Goal: Information Seeking & Learning: Find specific fact

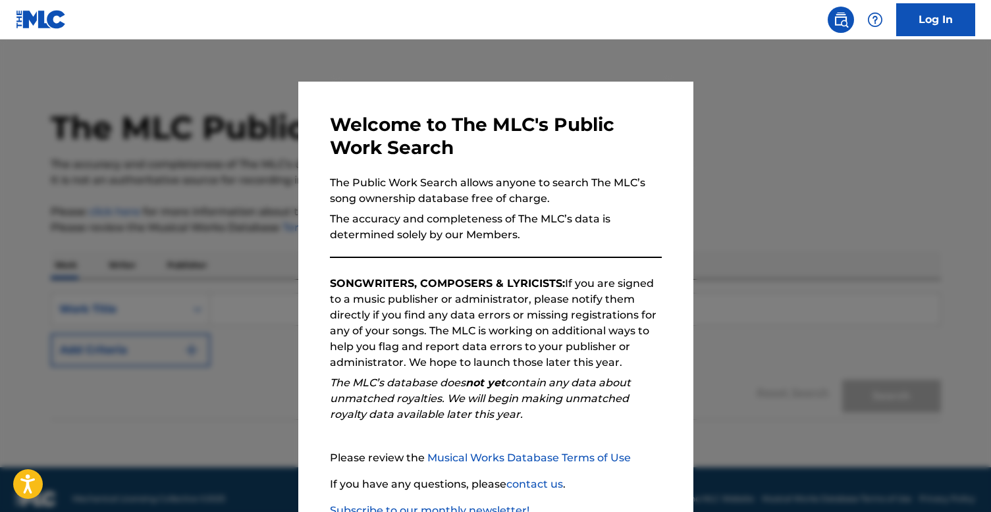
scroll to position [90, 0]
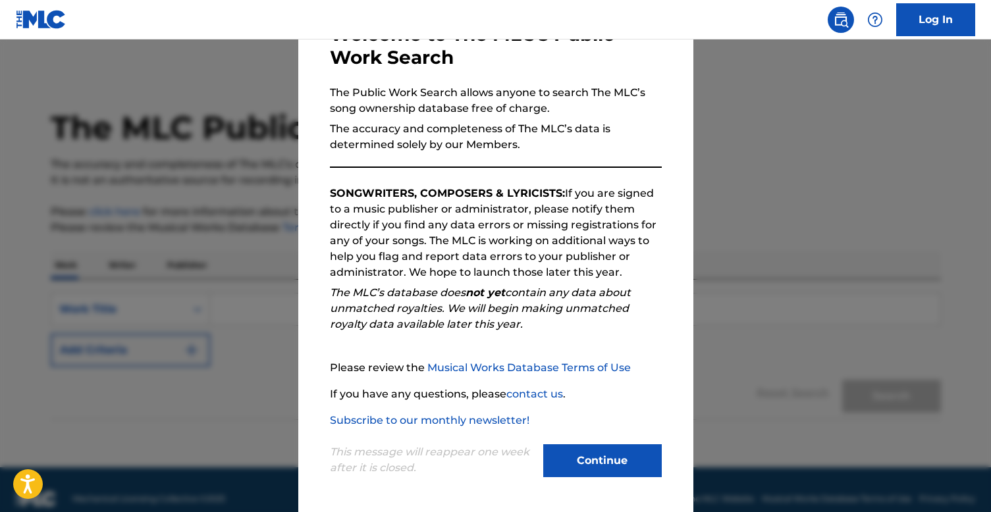
click at [561, 457] on button "Continue" at bounding box center [602, 460] width 119 height 33
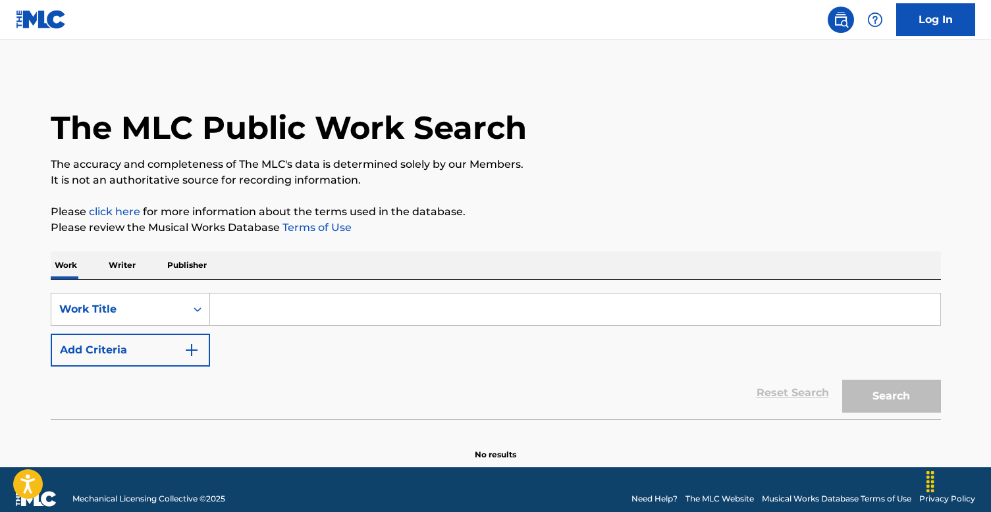
click at [290, 315] on input "Search Form" at bounding box center [575, 310] width 730 height 32
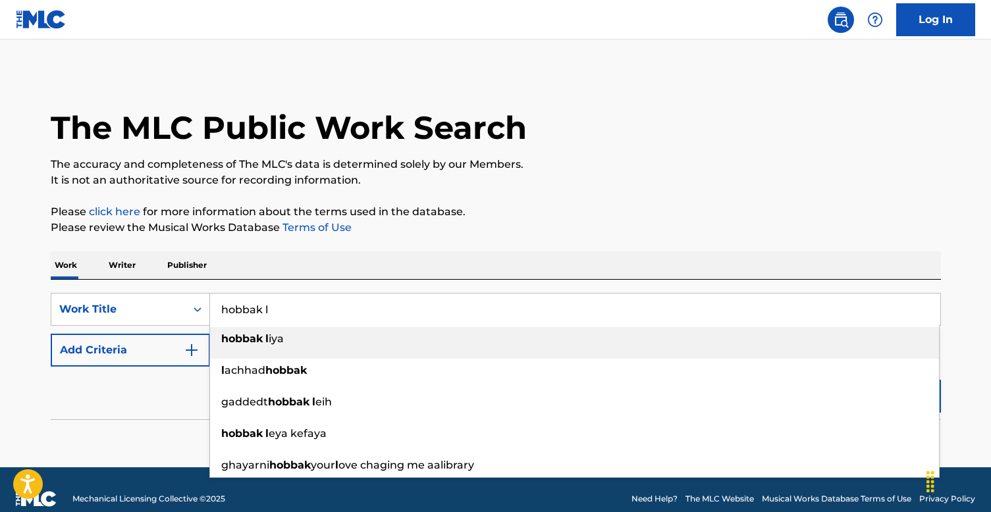
type input "hobbak l"
click at [289, 346] on div "hobbak l iya" at bounding box center [574, 339] width 729 height 24
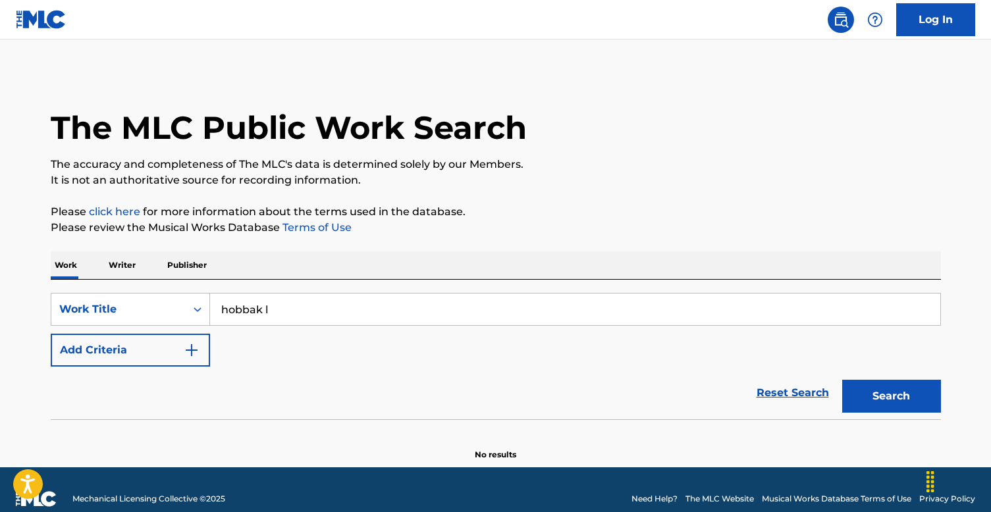
click at [878, 390] on button "Search" at bounding box center [891, 396] width 99 height 33
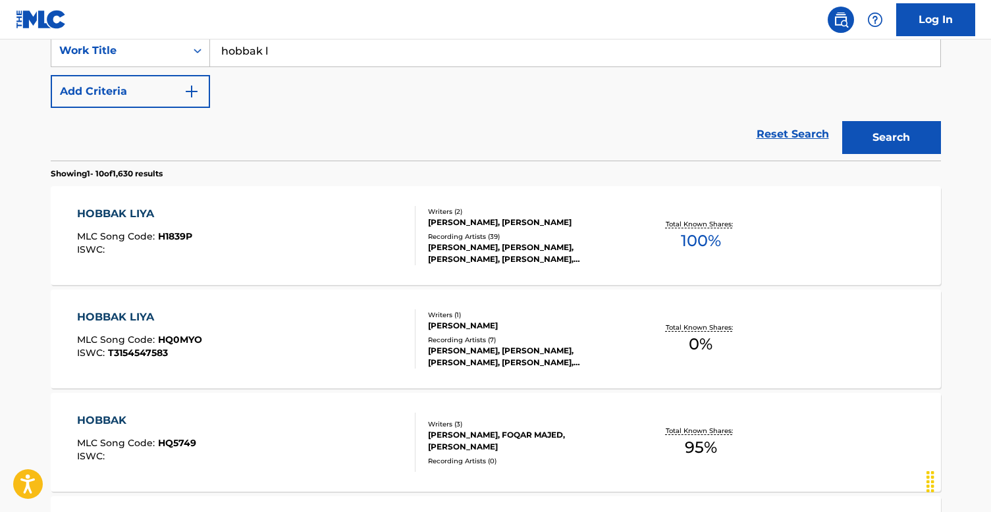
scroll to position [281, 0]
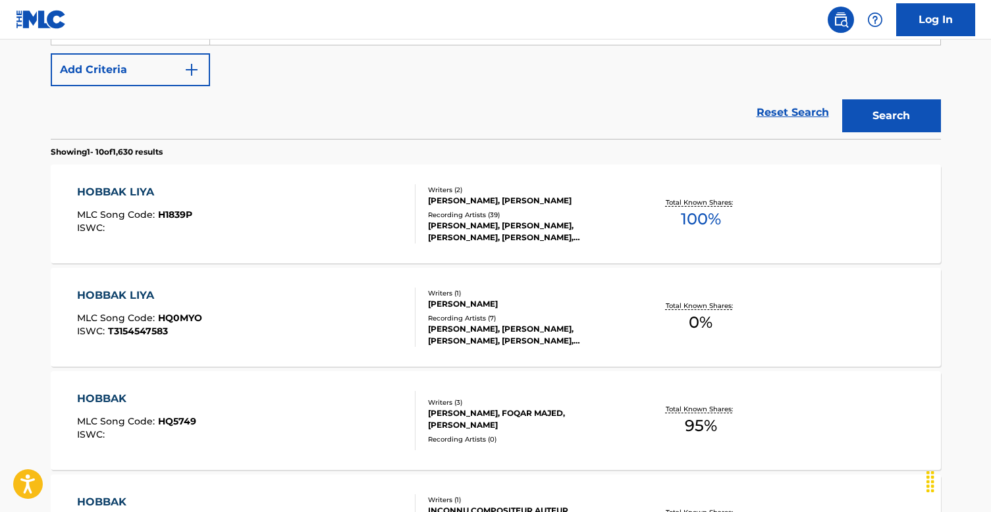
click at [446, 196] on div "[PERSON_NAME], [PERSON_NAME]" at bounding box center [527, 201] width 199 height 12
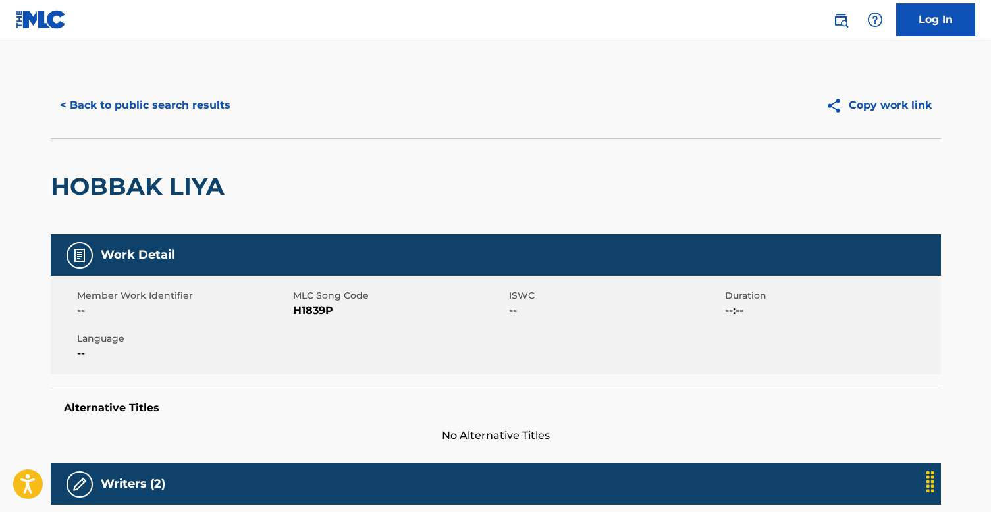
click at [324, 306] on span "H1839P" at bounding box center [399, 311] width 213 height 16
copy span "H1839P"
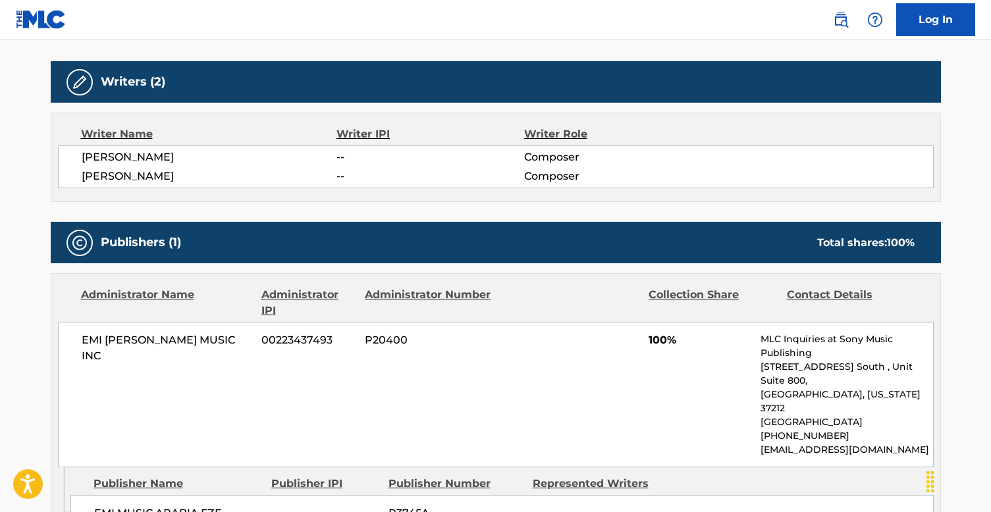
scroll to position [444, 0]
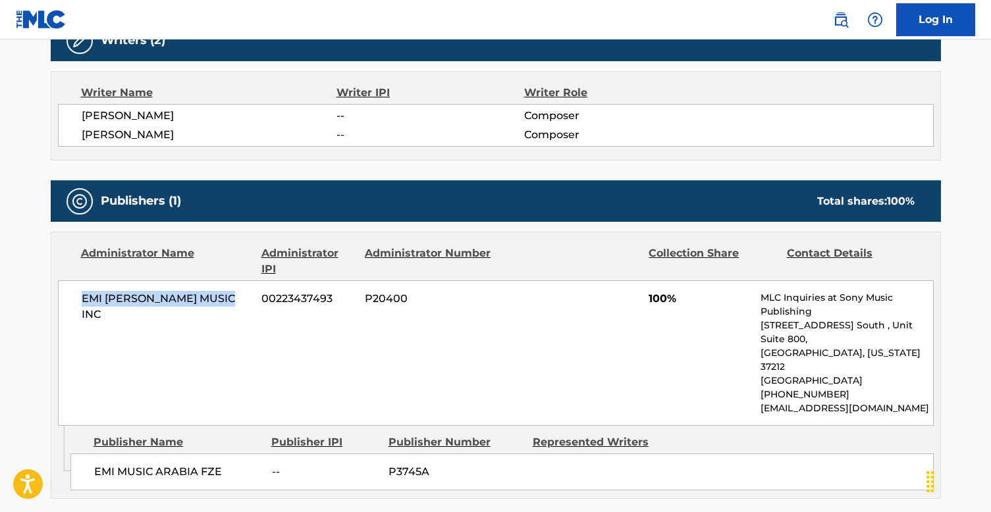
drag, startPoint x: 238, startPoint y: 297, endPoint x: 79, endPoint y: 297, distance: 159.3
click at [79, 297] on div "EMI [PERSON_NAME] MUSIC INC 00223437493 P20400 100% MLC Inquiries at Sony Music…" at bounding box center [496, 354] width 876 height 146
copy span "EMI [PERSON_NAME] MUSIC INC"
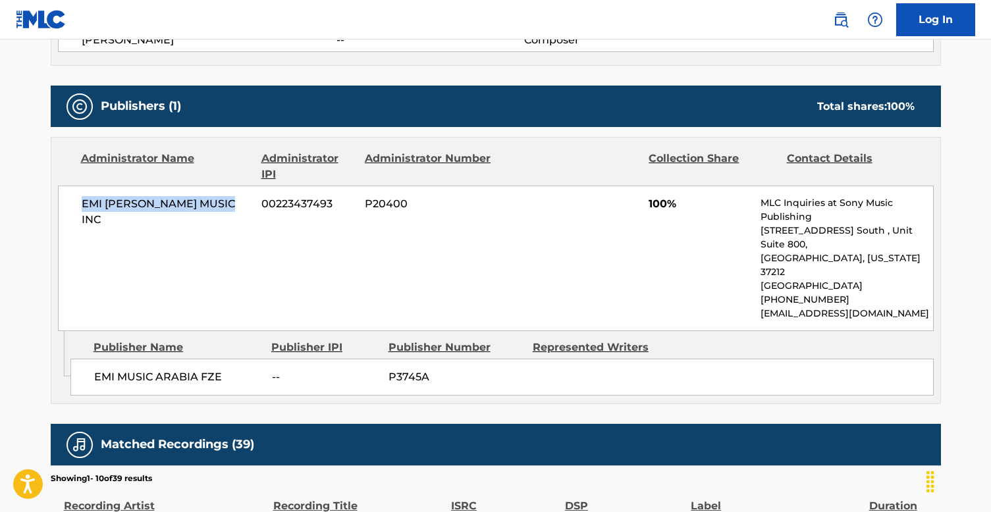
scroll to position [529, 0]
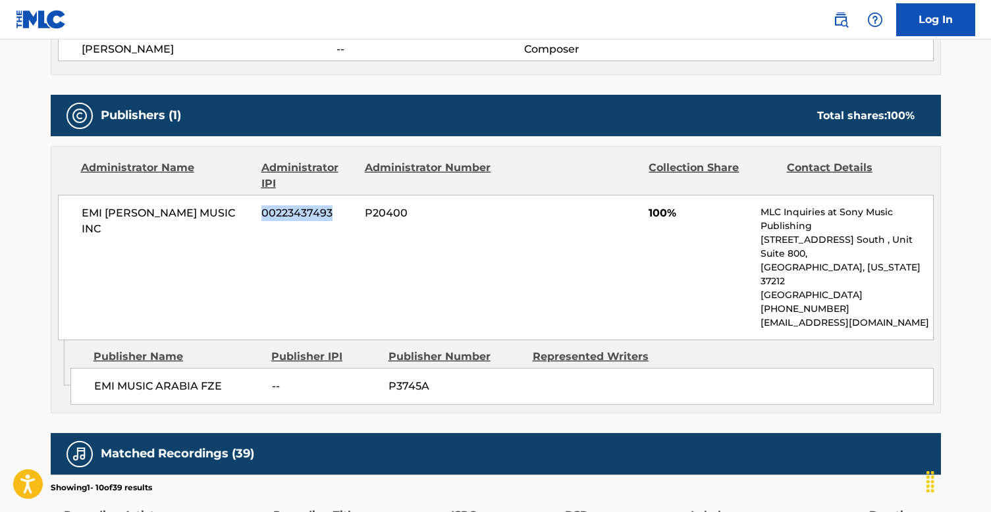
drag, startPoint x: 335, startPoint y: 212, endPoint x: 265, endPoint y: 212, distance: 70.5
click at [265, 212] on span "00223437493" at bounding box center [308, 213] width 94 height 16
copy span "00223437493"
drag, startPoint x: 410, startPoint y: 212, endPoint x: 361, endPoint y: 212, distance: 48.7
click at [361, 212] on div "EMI [PERSON_NAME] MUSIC INC 00223437493 P20400 100% MLC Inquiries at Sony Music…" at bounding box center [496, 268] width 876 height 146
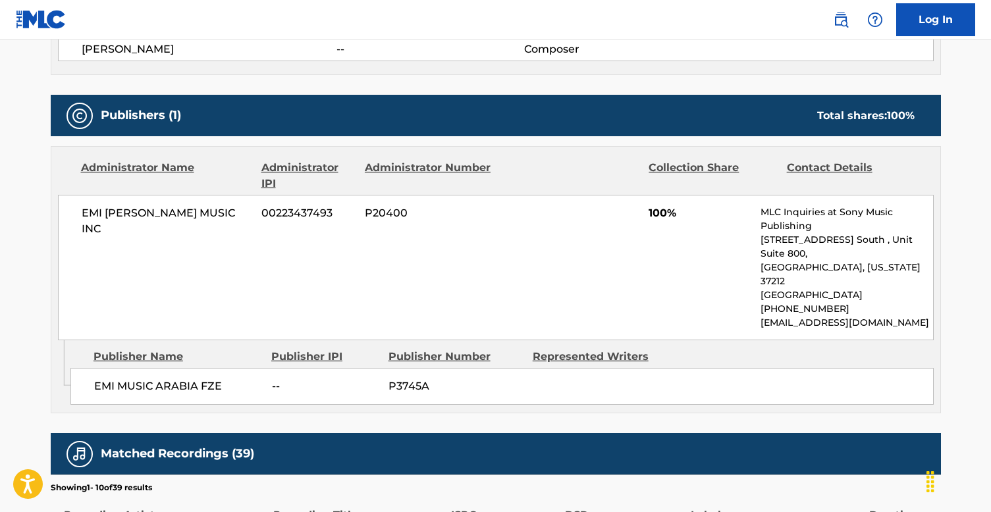
scroll to position [281, 0]
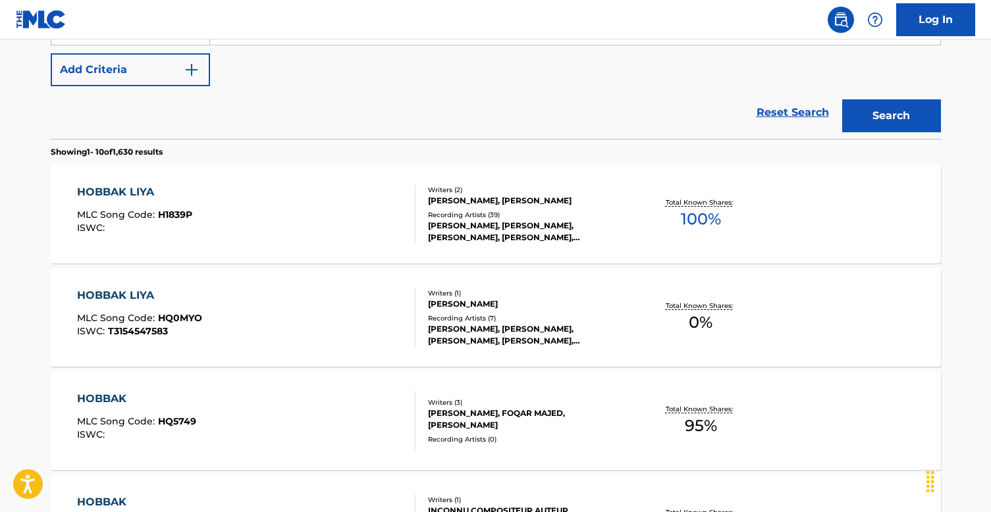
click at [529, 314] on div "Recording Artists ( 7 )" at bounding box center [527, 318] width 199 height 10
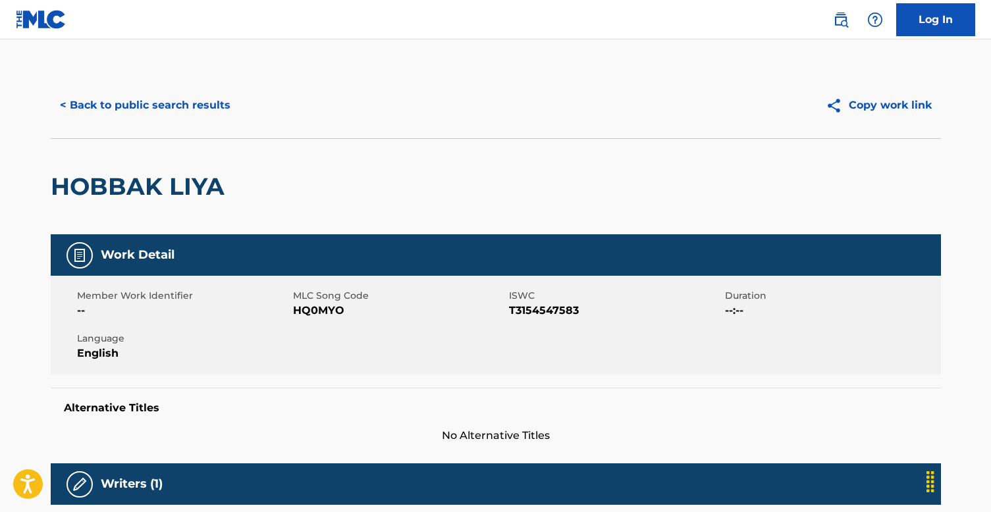
drag, startPoint x: 292, startPoint y: 309, endPoint x: 357, endPoint y: 309, distance: 64.5
click at [357, 309] on span "HQ0MYO" at bounding box center [399, 311] width 213 height 16
drag, startPoint x: 356, startPoint y: 309, endPoint x: 290, endPoint y: 311, distance: 65.9
click at [290, 311] on div "Member Work Identifier -- MLC Song Code HQ0MYO ISWC T3154547583 Duration --:-- …" at bounding box center [496, 325] width 890 height 99
click at [308, 311] on span "HQ0MYO" at bounding box center [399, 311] width 213 height 16
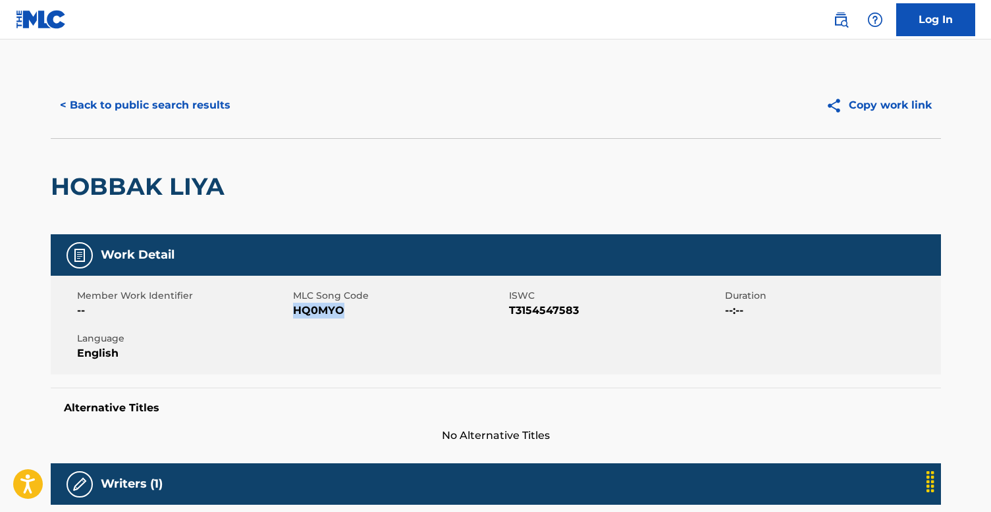
drag, startPoint x: 350, startPoint y: 309, endPoint x: 295, endPoint y: 313, distance: 55.4
click at [295, 313] on span "HQ0MYO" at bounding box center [399, 311] width 213 height 16
copy span "HQ0MYO"
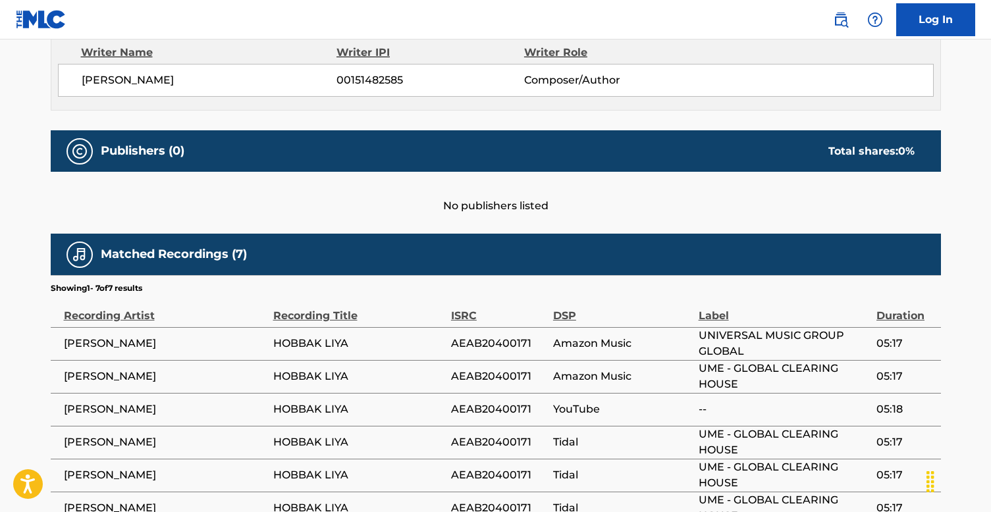
scroll to position [490, 0]
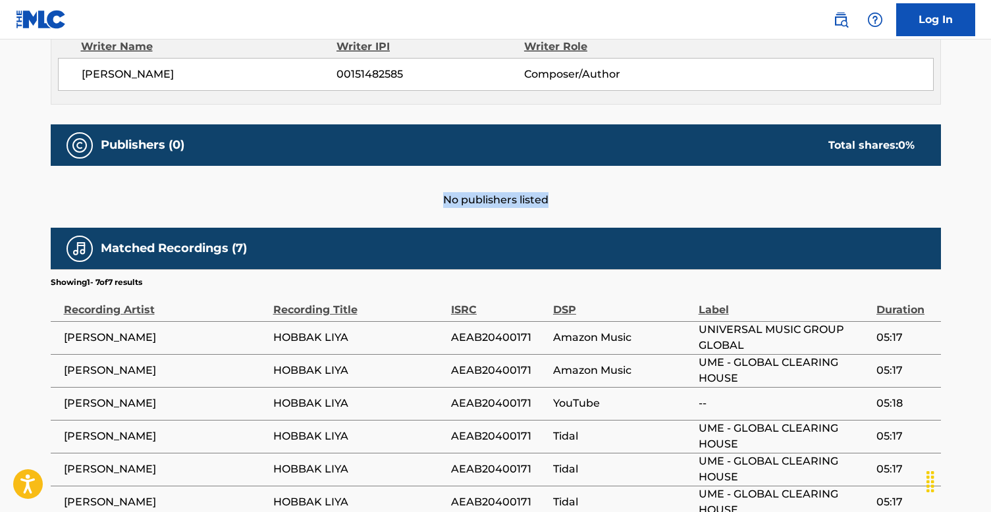
drag, startPoint x: 431, startPoint y: 202, endPoint x: 552, endPoint y: 203, distance: 121.2
click at [552, 203] on div "No publishers listed" at bounding box center [496, 187] width 890 height 42
copy div "No publishers listed"
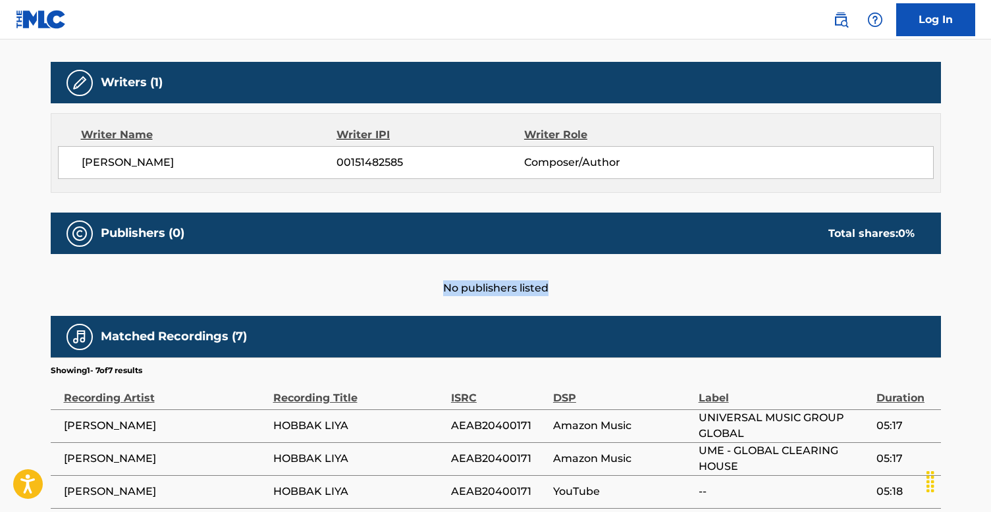
scroll to position [0, 0]
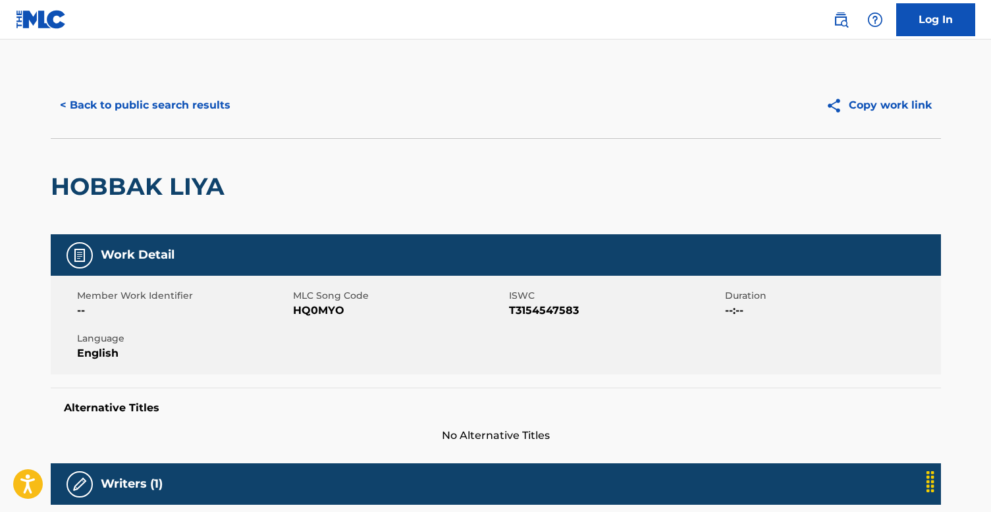
click at [105, 109] on button "< Back to public search results" at bounding box center [145, 105] width 189 height 33
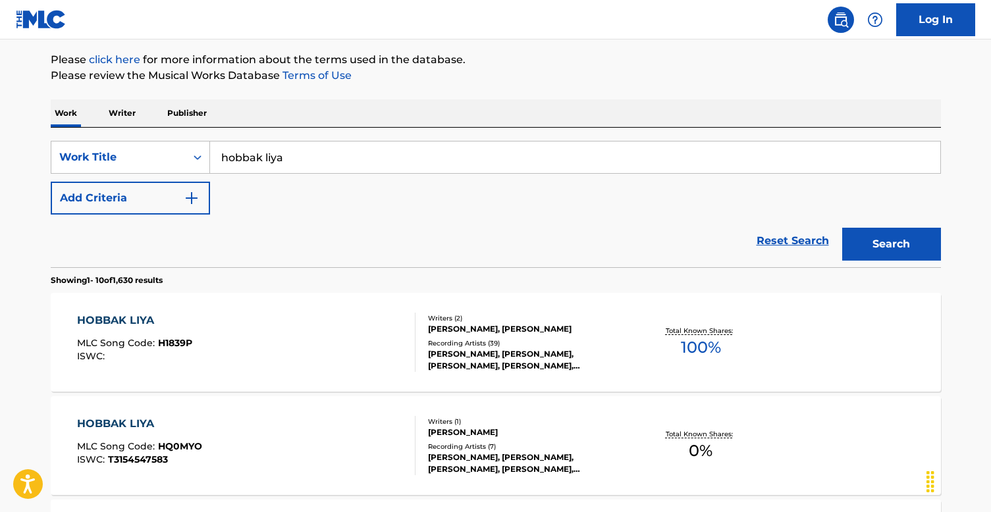
scroll to position [124, 0]
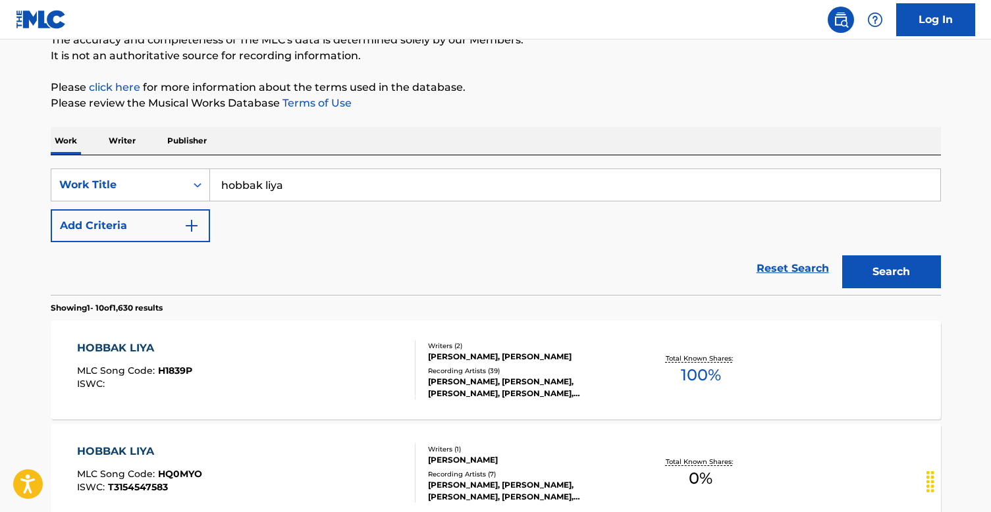
click at [301, 181] on input "hobbak liya" at bounding box center [575, 185] width 730 height 32
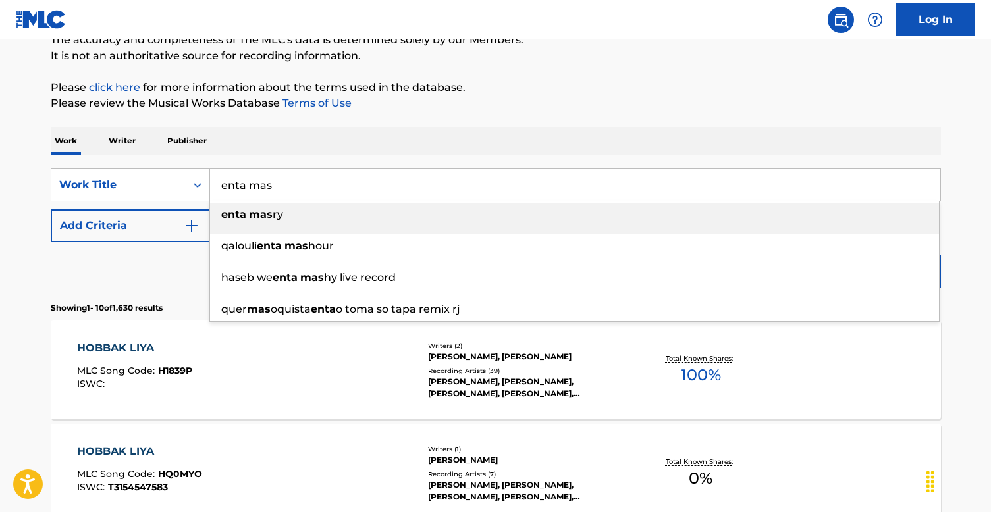
click at [307, 207] on div "enta mas ry" at bounding box center [574, 215] width 729 height 24
type input "enta masry"
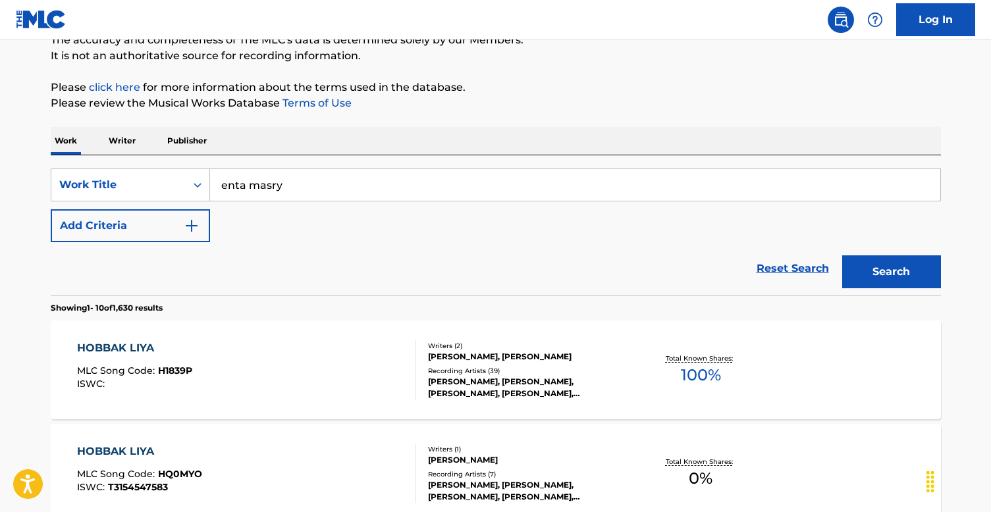
click at [882, 272] on button "Search" at bounding box center [891, 271] width 99 height 33
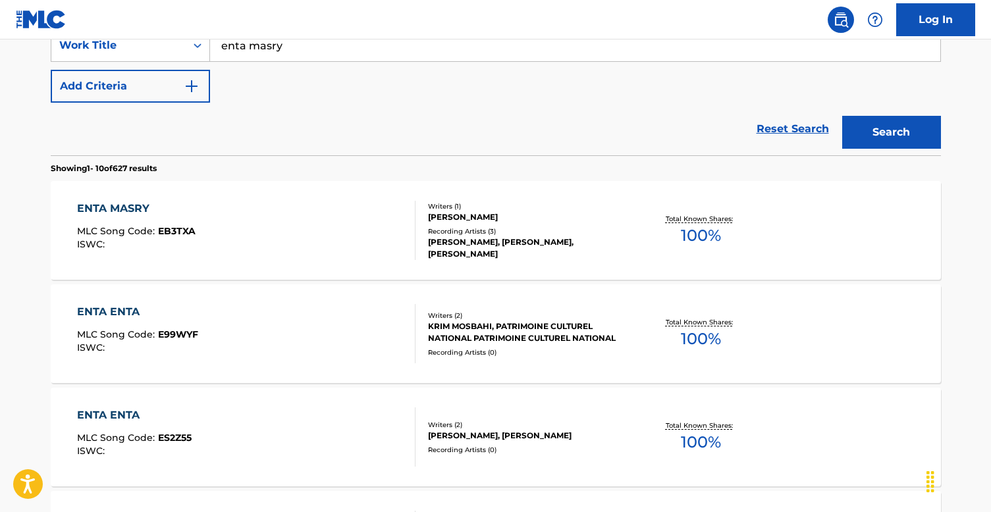
scroll to position [283, 0]
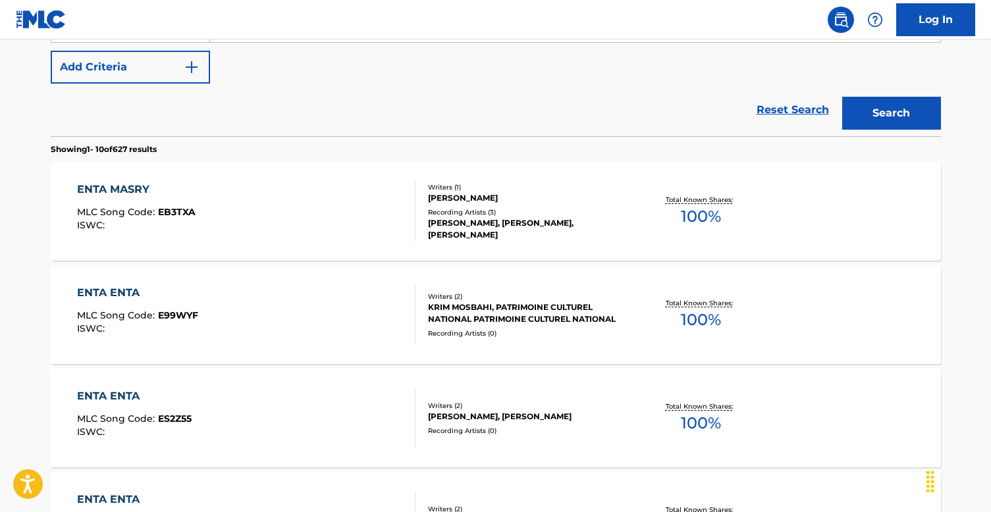
click at [557, 215] on div "Recording Artists ( 3 )" at bounding box center [527, 212] width 199 height 10
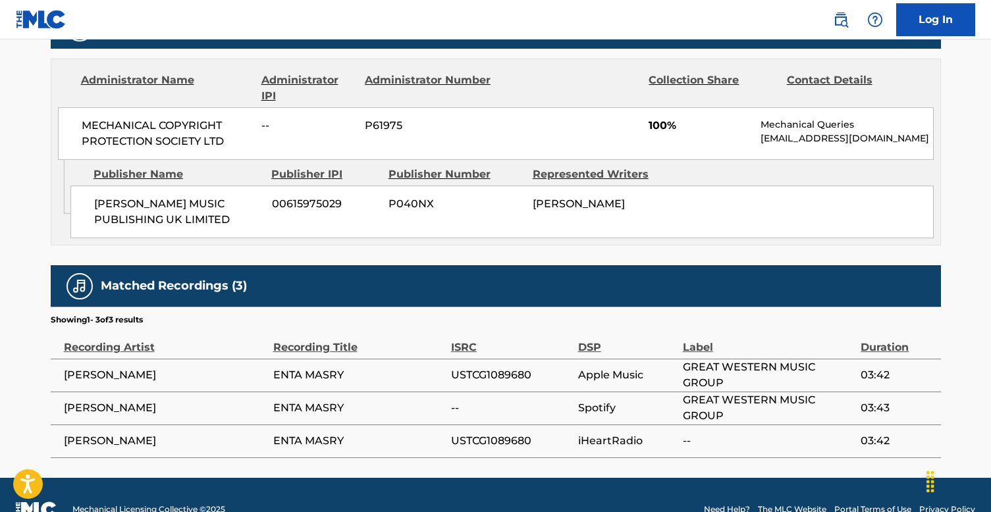
scroll to position [644, 0]
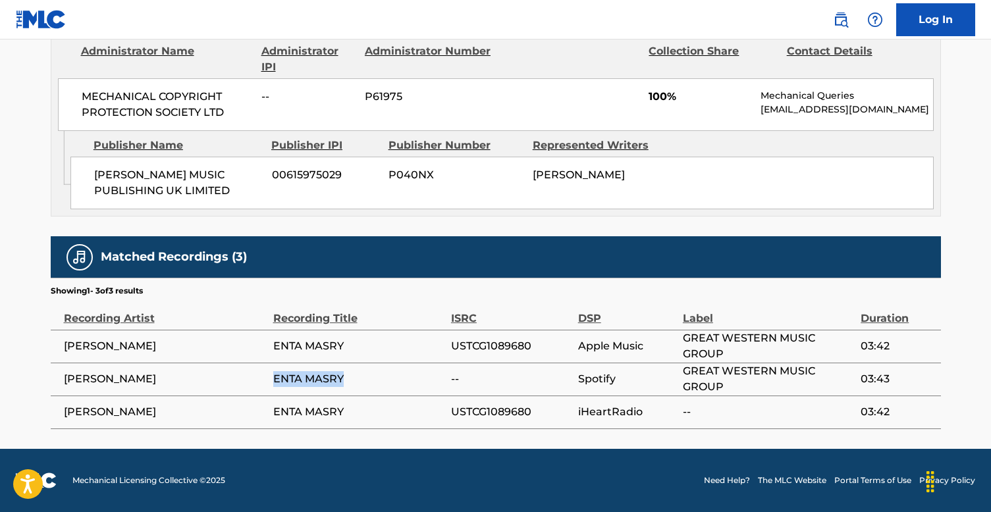
drag, startPoint x: 275, startPoint y: 381, endPoint x: 344, endPoint y: 380, distance: 69.1
click at [344, 381] on span "ENTA MASRY" at bounding box center [358, 379] width 171 height 16
copy span "ENTA MASRY"
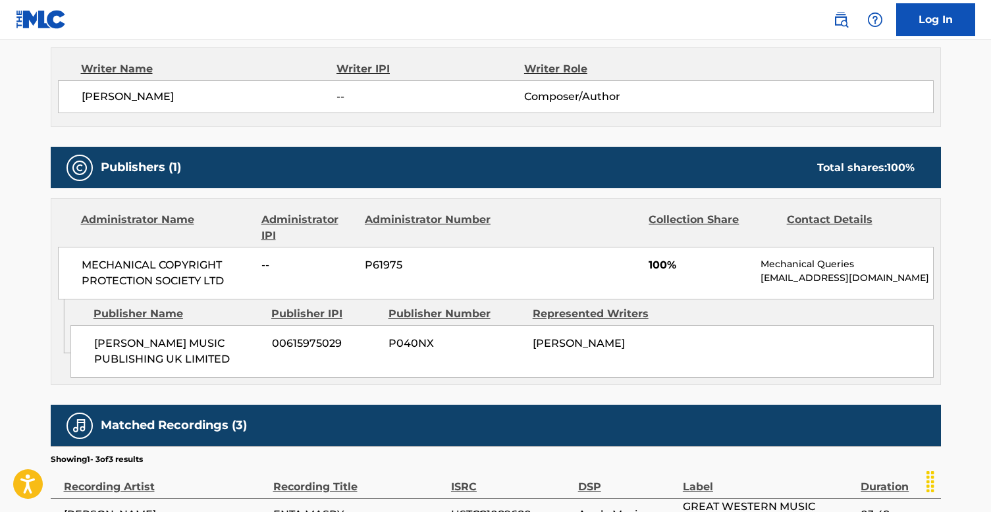
scroll to position [452, 0]
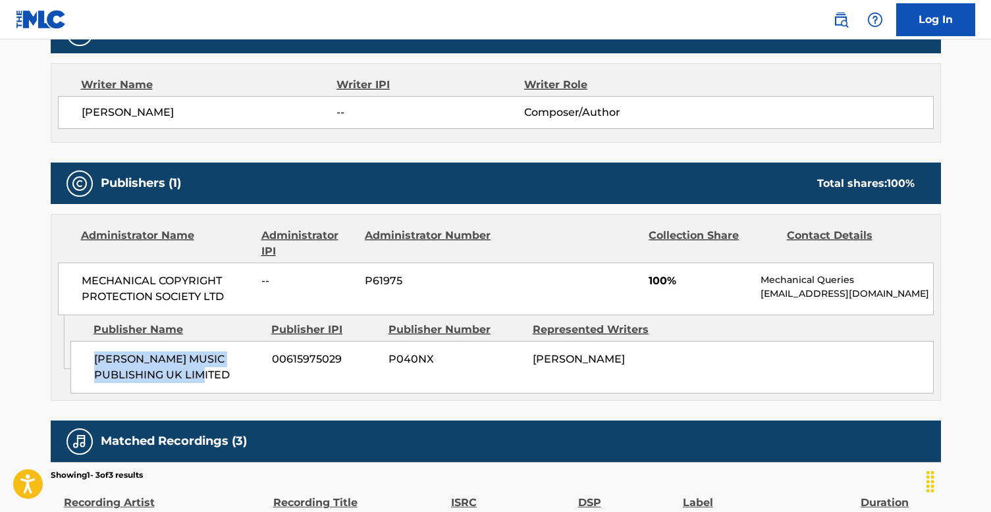
drag, startPoint x: 94, startPoint y: 368, endPoint x: 250, endPoint y: 385, distance: 156.3
click at [250, 383] on span "[PERSON_NAME] MUSIC PUBLISHING UK LIMITED" at bounding box center [178, 368] width 168 height 32
copy span "[PERSON_NAME] MUSIC PUBLISHING UK LIMITED"
drag, startPoint x: 262, startPoint y: 370, endPoint x: 352, endPoint y: 369, distance: 90.2
click at [352, 369] on div "[PERSON_NAME] MUSIC PUBLISHING UK LIMITED 00615975029 P040NX [PERSON_NAME]" at bounding box center [501, 367] width 863 height 53
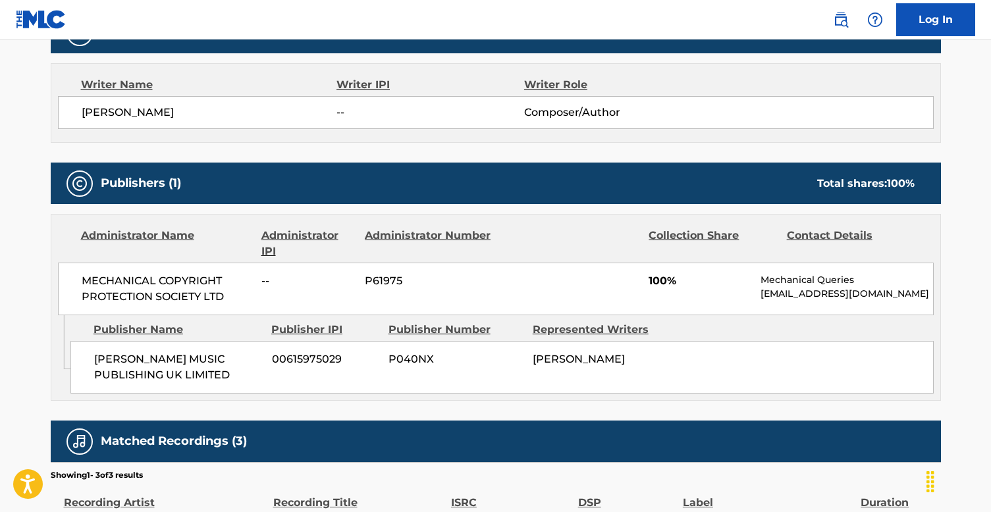
click at [325, 367] on span "00615975029" at bounding box center [325, 360] width 107 height 16
drag, startPoint x: 341, startPoint y: 371, endPoint x: 272, endPoint y: 373, distance: 69.2
click at [272, 367] on span "00615975029" at bounding box center [325, 360] width 107 height 16
copy span "00615975029"
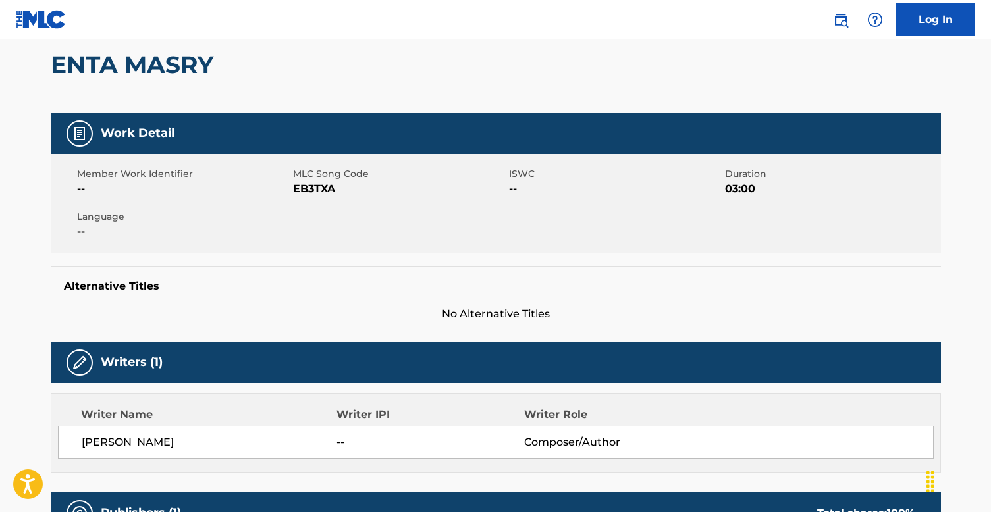
scroll to position [116, 0]
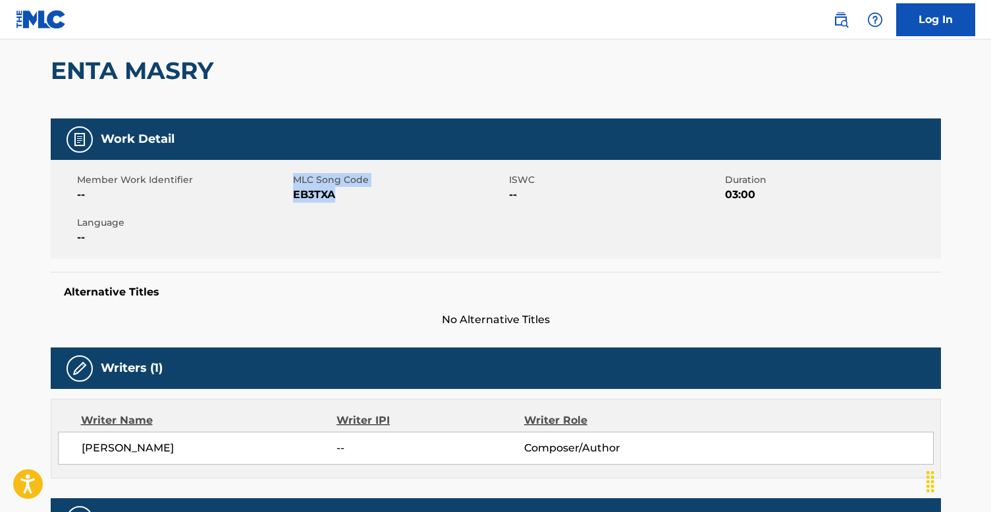
drag, startPoint x: 344, startPoint y: 196, endPoint x: 289, endPoint y: 196, distance: 54.7
click at [288, 196] on div "Member Work Identifier -- MLC Song Code EB3TXA ISWC -- Duration 03:00 Language …" at bounding box center [496, 209] width 890 height 99
click at [316, 198] on span "EB3TXA" at bounding box center [399, 195] width 213 height 16
drag, startPoint x: 343, startPoint y: 198, endPoint x: 293, endPoint y: 197, distance: 50.0
click at [293, 197] on span "EB3TXA" at bounding box center [399, 195] width 213 height 16
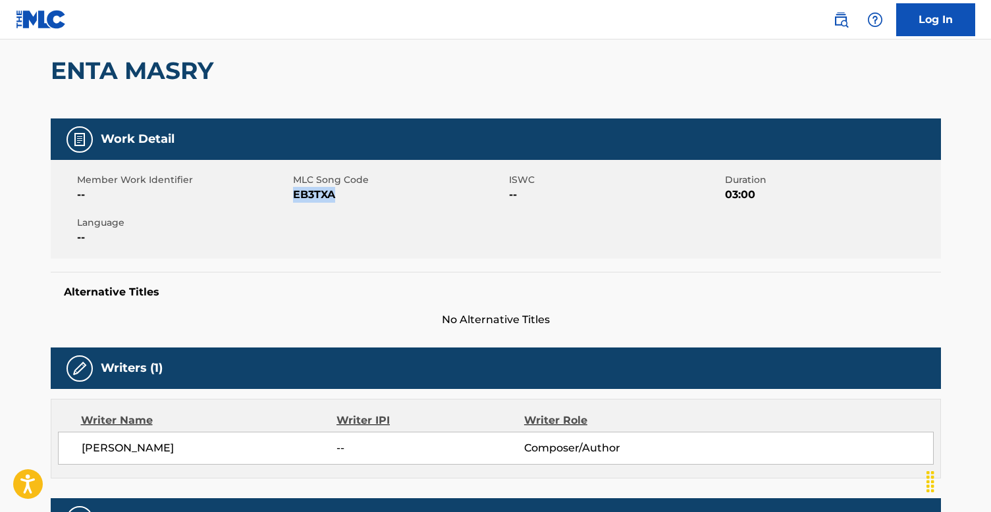
copy span "EB3TXA"
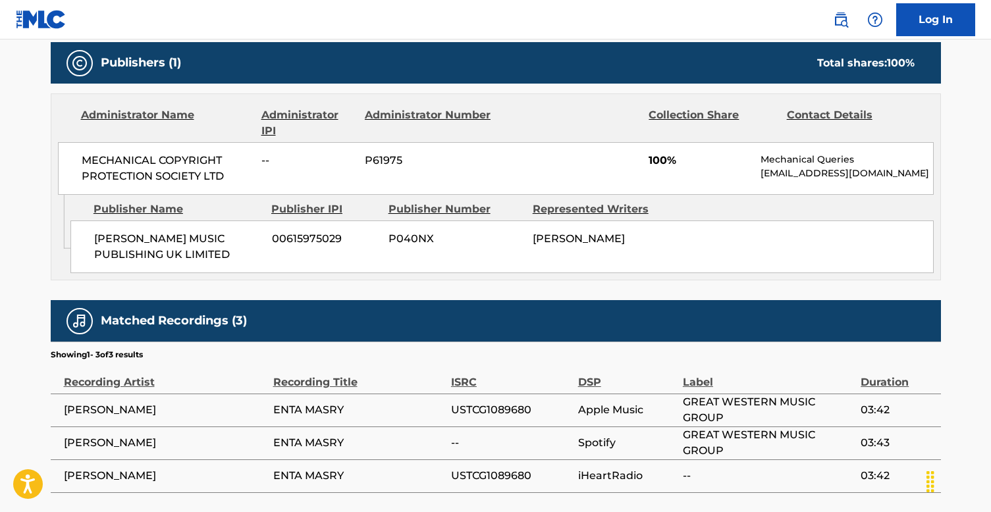
scroll to position [644, 0]
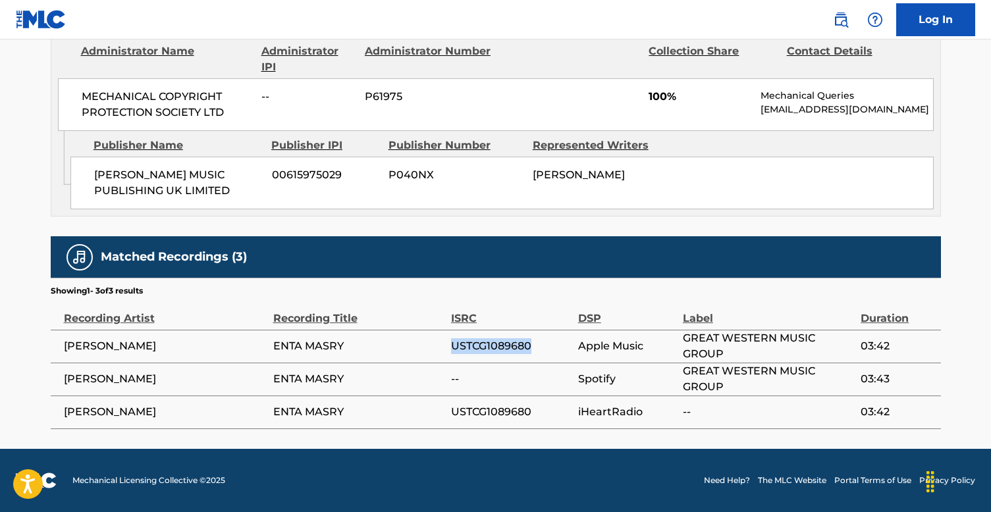
drag, startPoint x: 539, startPoint y: 343, endPoint x: 446, endPoint y: 349, distance: 92.4
click at [446, 348] on tr "[PERSON_NAME] ENTA MASRY USTCG1089680 Apple Music GREAT WESTERN MUSIC GROUP 03:…" at bounding box center [496, 346] width 890 height 33
copy tr "USTCG1089680"
click at [501, 409] on span "USTCG1089680" at bounding box center [511, 412] width 120 height 16
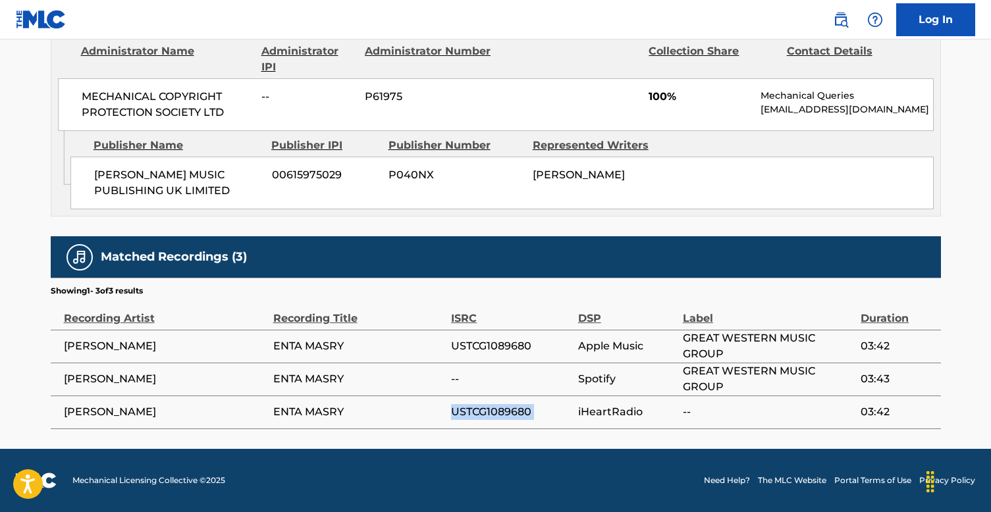
click at [501, 409] on span "USTCG1089680" at bounding box center [511, 412] width 120 height 16
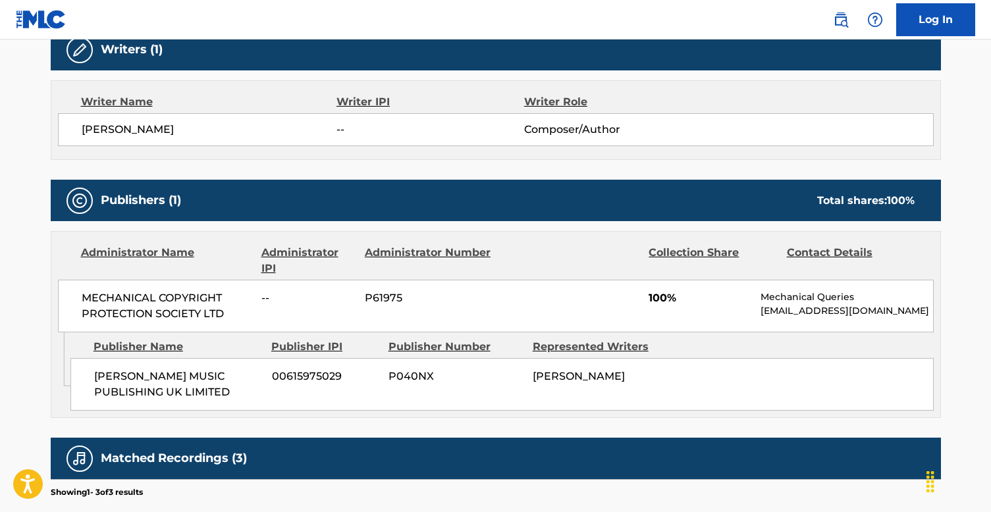
scroll to position [0, 0]
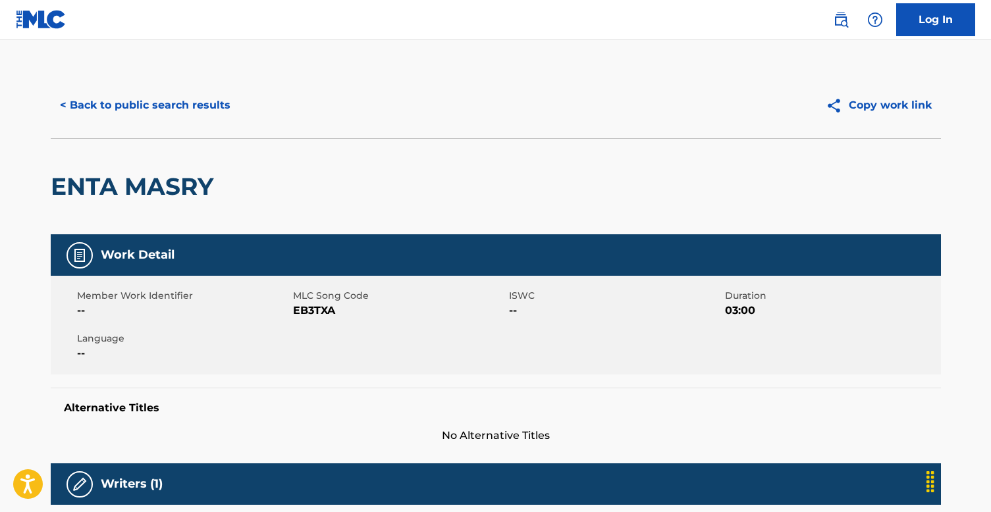
click at [124, 105] on button "< Back to public search results" at bounding box center [145, 105] width 189 height 33
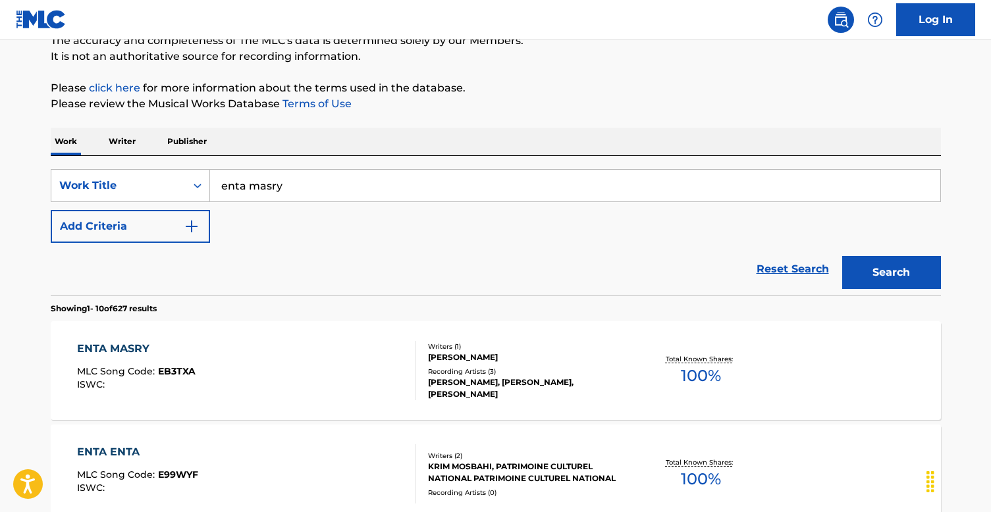
scroll to position [122, 0]
click at [291, 182] on input "enta masry" at bounding box center [575, 187] width 730 height 32
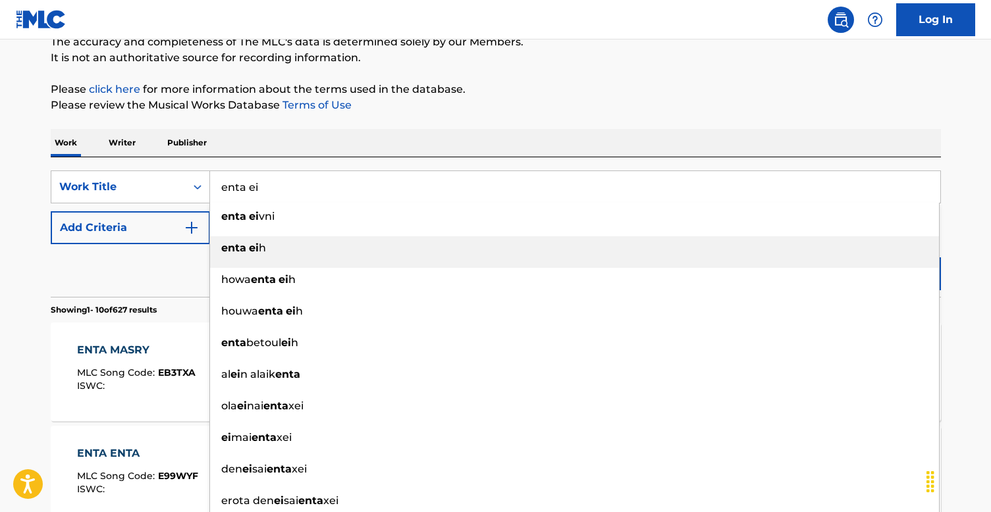
click at [282, 244] on div "enta ei h" at bounding box center [574, 248] width 729 height 24
type input "enta eih"
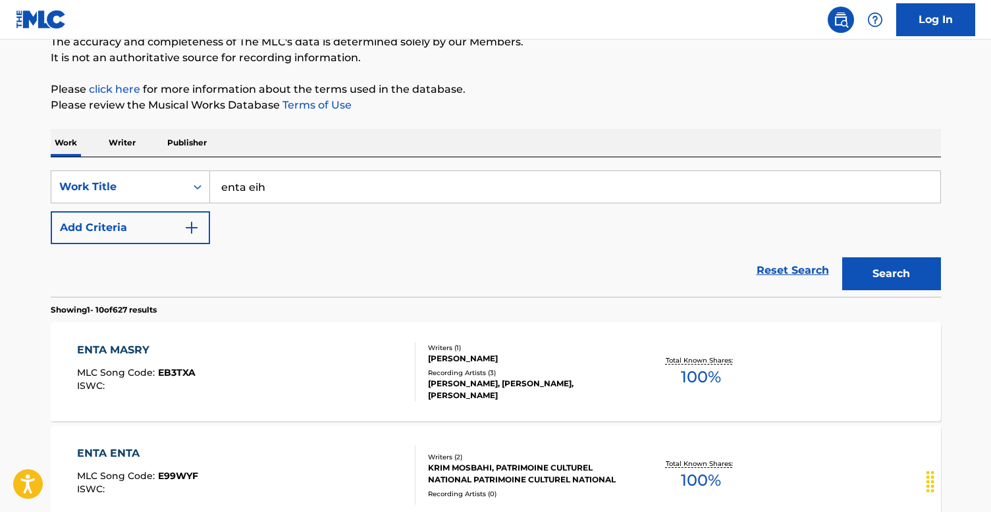
click at [921, 261] on button "Search" at bounding box center [891, 273] width 99 height 33
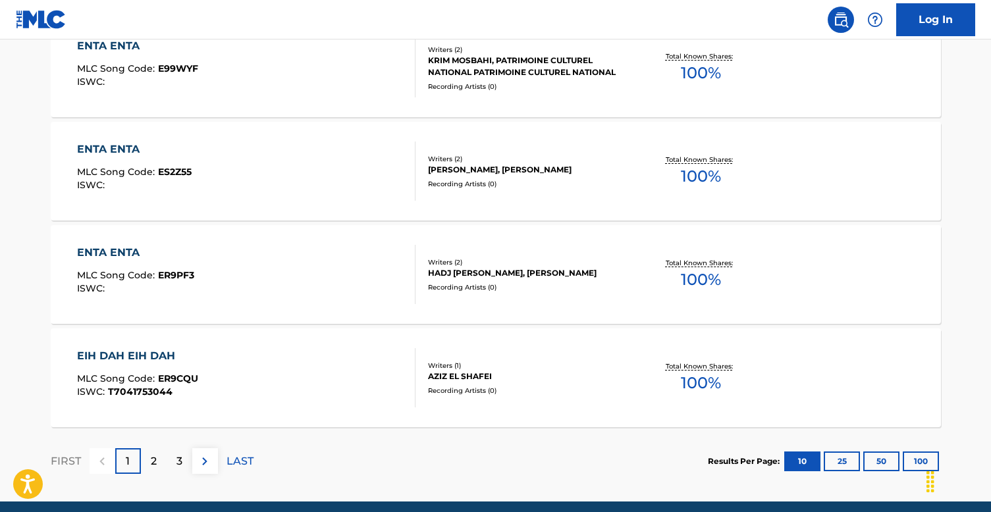
scroll to position [1100, 0]
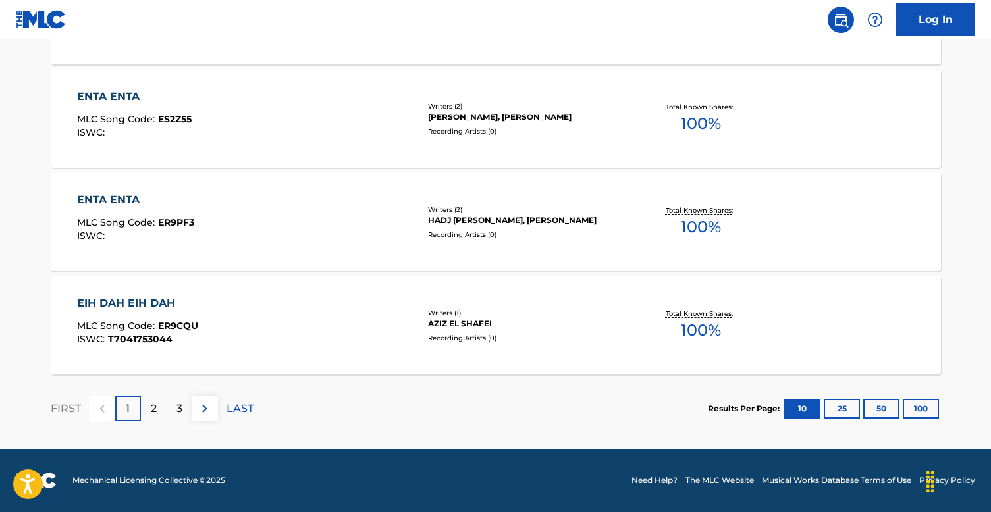
click at [154, 408] on p "2" at bounding box center [154, 409] width 6 height 16
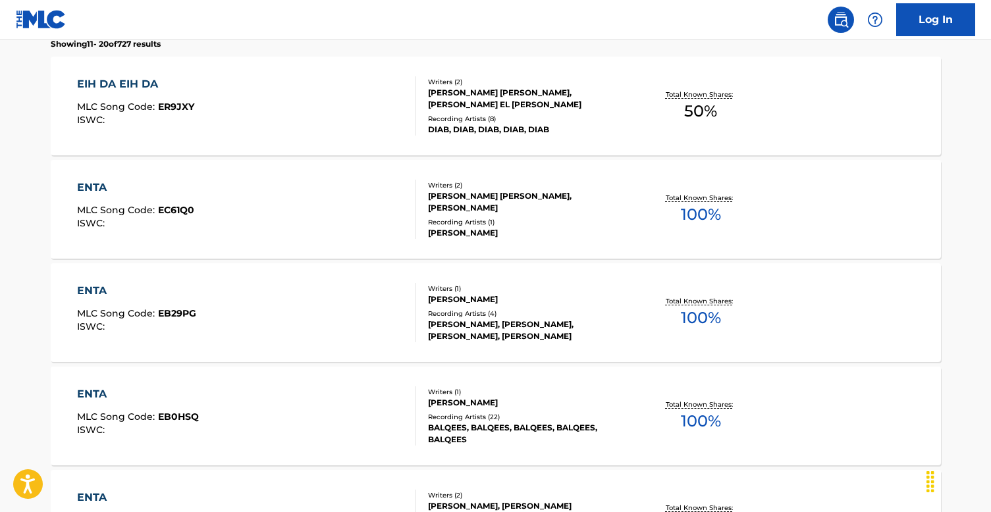
scroll to position [0, 0]
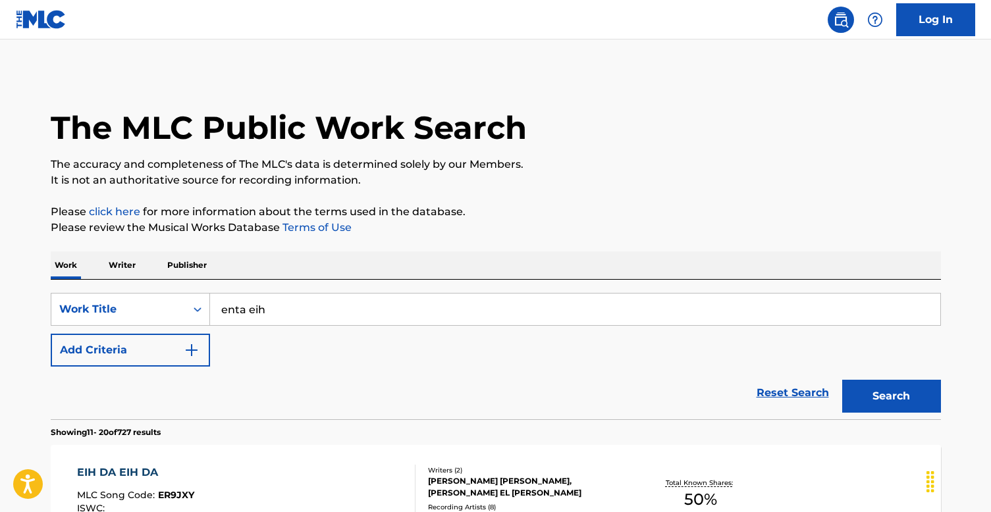
click at [128, 352] on button "Add Criteria" at bounding box center [130, 350] width 159 height 33
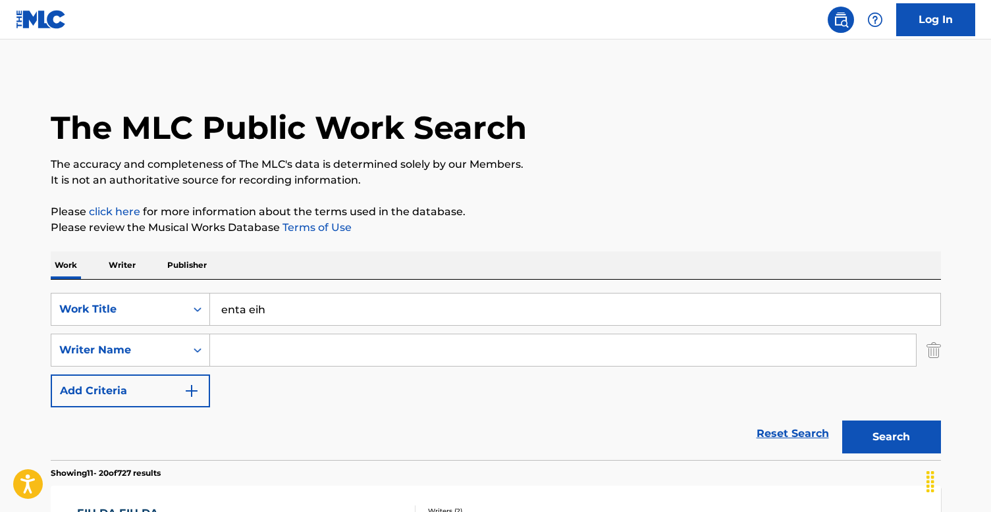
click at [230, 348] on input "Search Form" at bounding box center [563, 350] width 706 height 32
paste input "[PERSON_NAME]"
type input "[PERSON_NAME]"
click at [872, 431] on button "Search" at bounding box center [891, 437] width 99 height 33
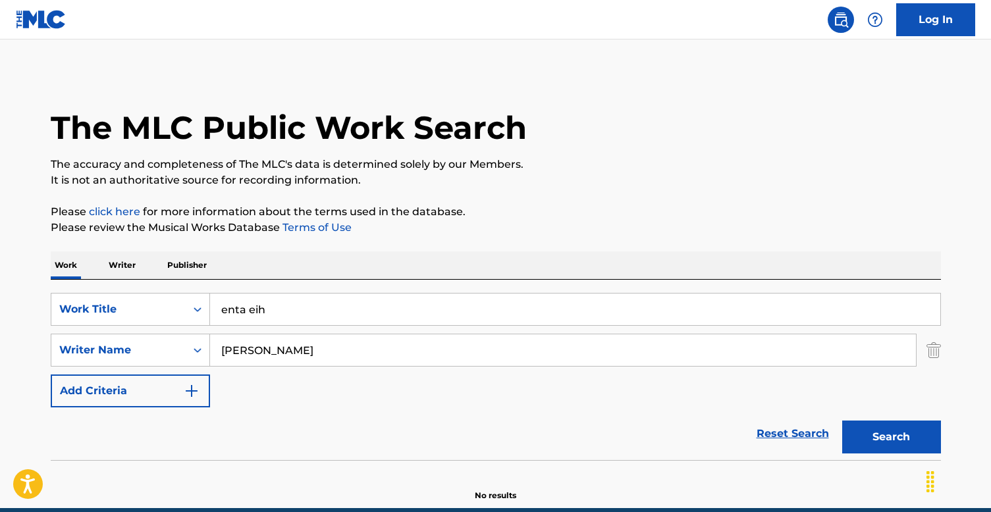
click at [379, 302] on input "enta eih" at bounding box center [575, 310] width 730 height 32
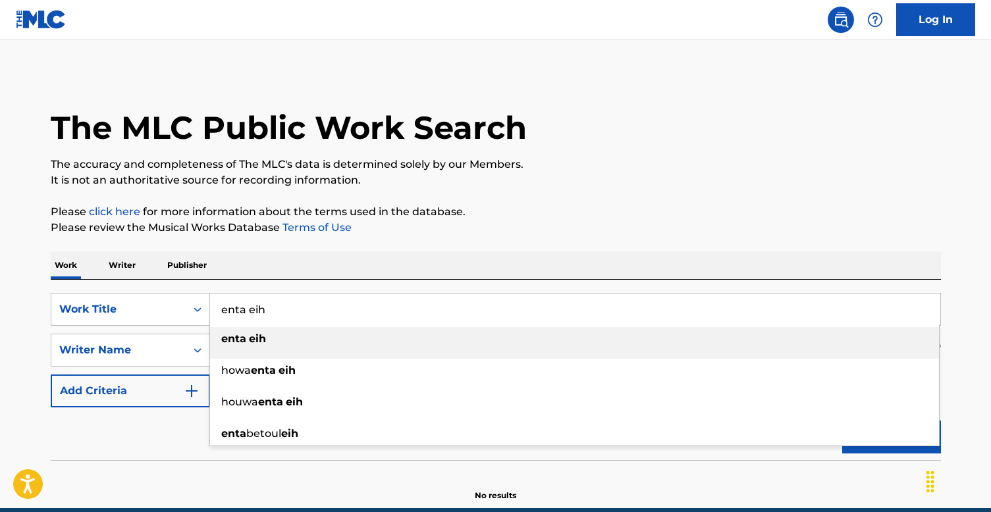
click at [367, 308] on input "enta eih" at bounding box center [575, 310] width 730 height 32
type input "enta eh"
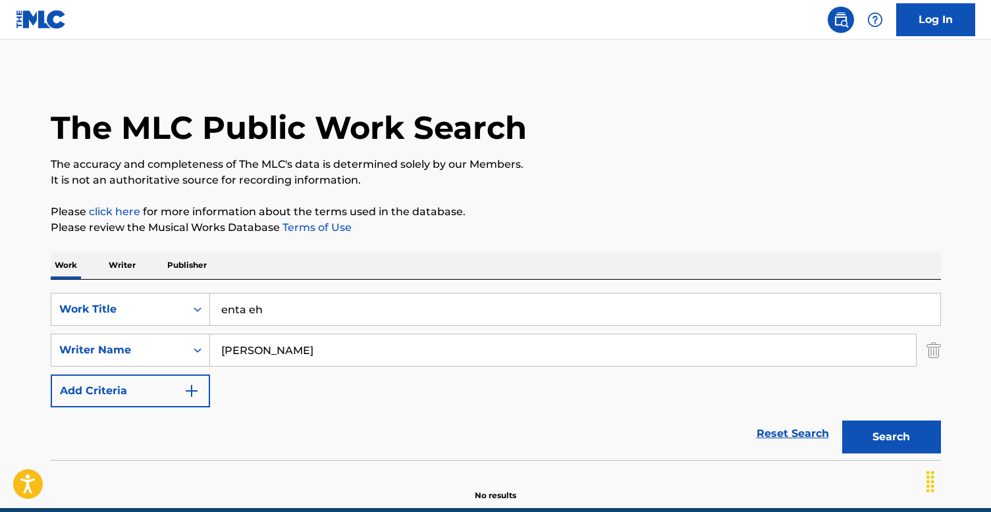
click at [628, 223] on p "Please review the Musical Works Database Terms of Use" at bounding box center [496, 228] width 890 height 16
click at [878, 448] on button "Search" at bounding box center [891, 437] width 99 height 33
click at [936, 350] on img "Search Form" at bounding box center [933, 350] width 14 height 33
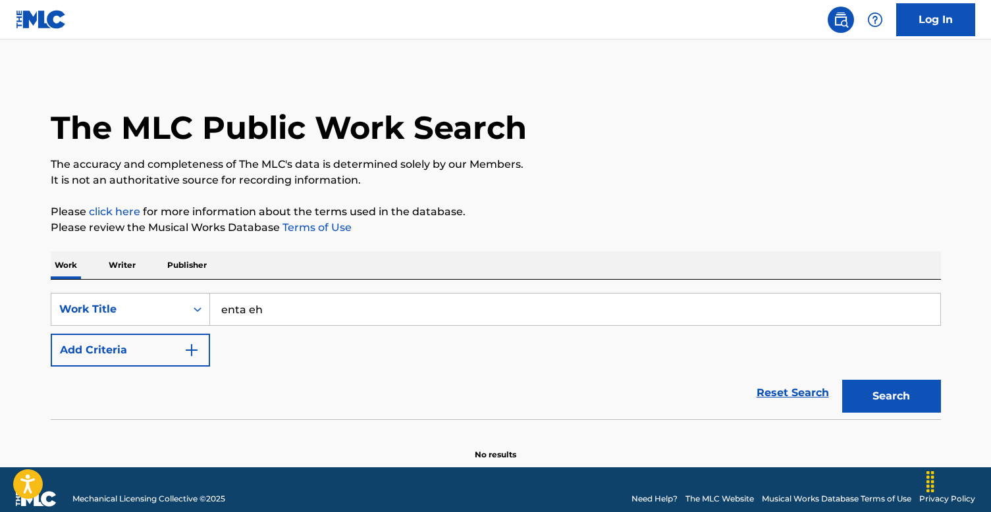
click at [885, 388] on button "Search" at bounding box center [891, 396] width 99 height 33
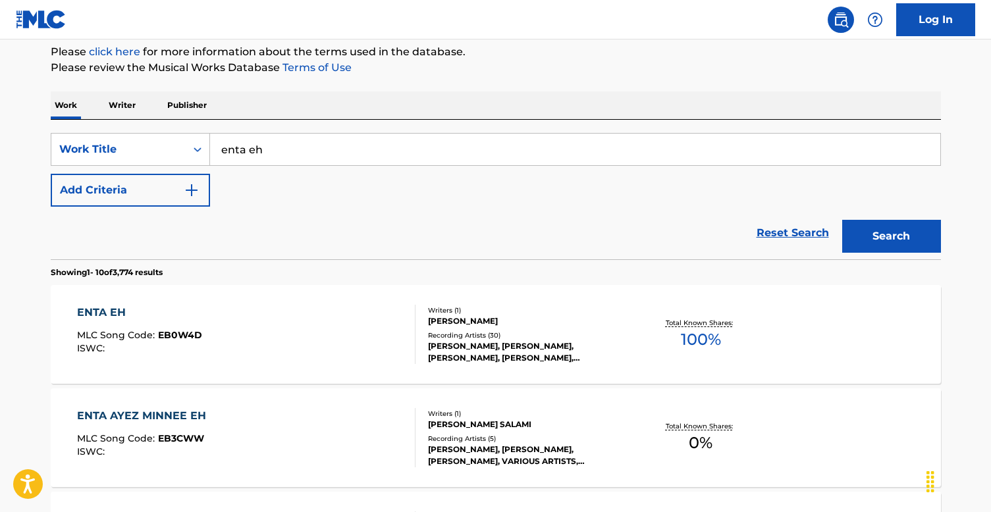
scroll to position [159, 0]
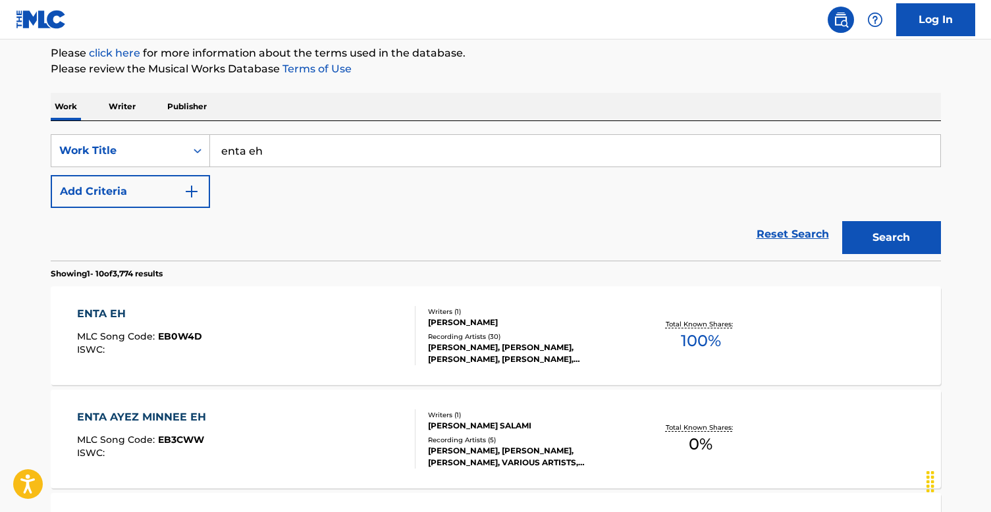
click at [478, 336] on div "Recording Artists ( 30 )" at bounding box center [527, 337] width 199 height 10
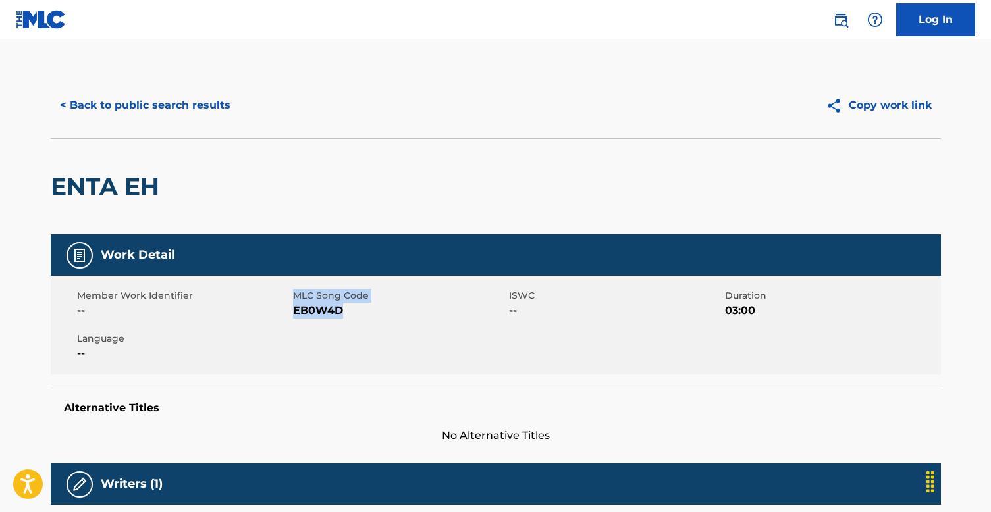
drag, startPoint x: 345, startPoint y: 309, endPoint x: 290, endPoint y: 312, distance: 54.8
click at [290, 312] on div "Member Work Identifier -- MLC Song Code EB0W4D ISWC -- Duration 03:00 Language …" at bounding box center [496, 325] width 890 height 99
click at [305, 305] on span "EB0W4D" at bounding box center [399, 311] width 213 height 16
drag, startPoint x: 347, startPoint y: 312, endPoint x: 292, endPoint y: 313, distance: 54.7
click at [293, 313] on span "EB0W4D" at bounding box center [399, 311] width 213 height 16
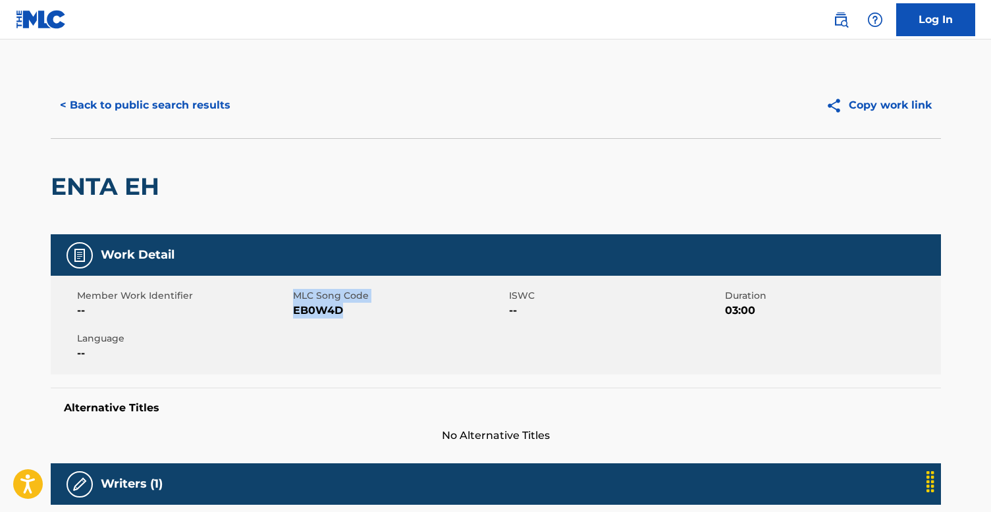
click at [293, 313] on span "EB0W4D" at bounding box center [399, 311] width 213 height 16
drag, startPoint x: 290, startPoint y: 313, endPoint x: 325, endPoint y: 313, distance: 34.2
click at [325, 313] on div "Member Work Identifier -- MLC Song Code EB0W4D ISWC -- Duration 03:00 Language …" at bounding box center [496, 325] width 890 height 99
click at [342, 313] on span "EB0W4D" at bounding box center [399, 311] width 213 height 16
drag, startPoint x: 342, startPoint y: 313, endPoint x: 303, endPoint y: 314, distance: 38.9
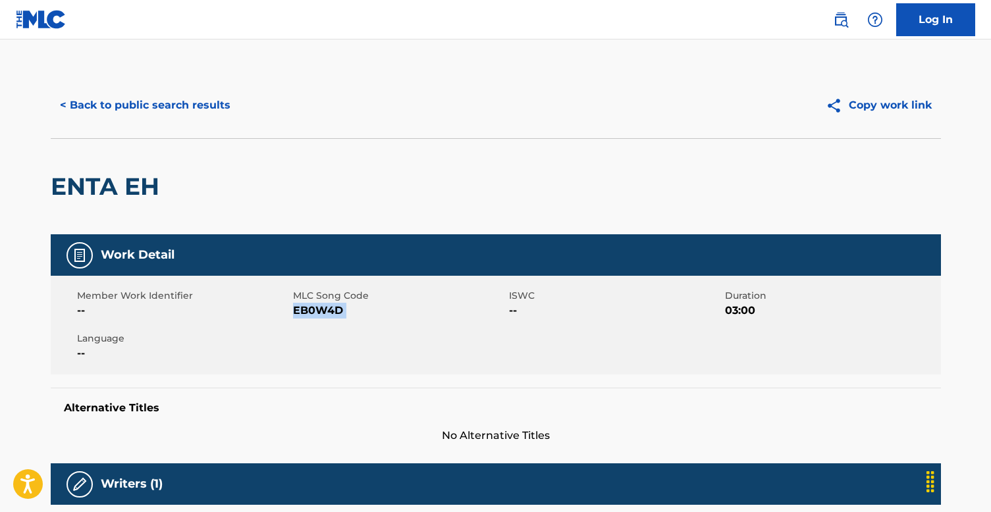
click at [303, 314] on span "EB0W4D" at bounding box center [399, 311] width 213 height 16
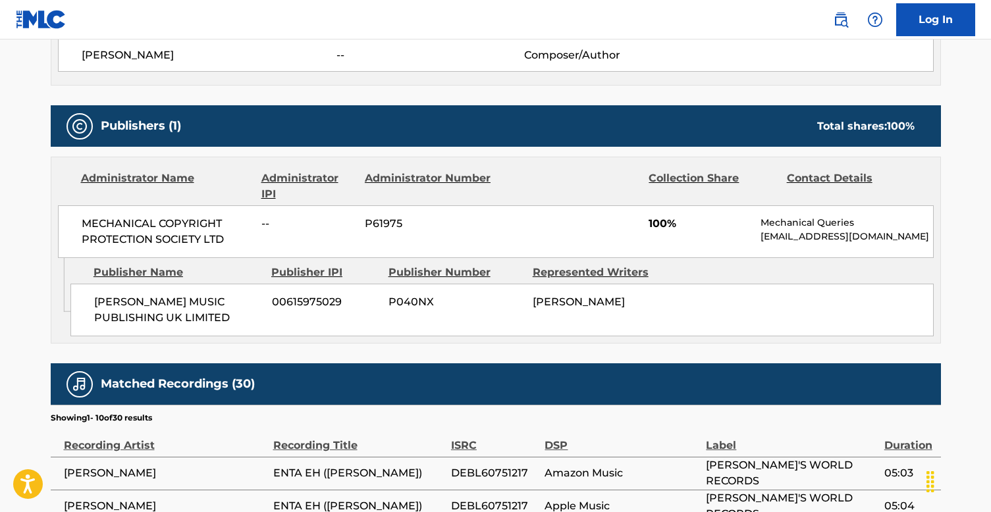
scroll to position [521, 0]
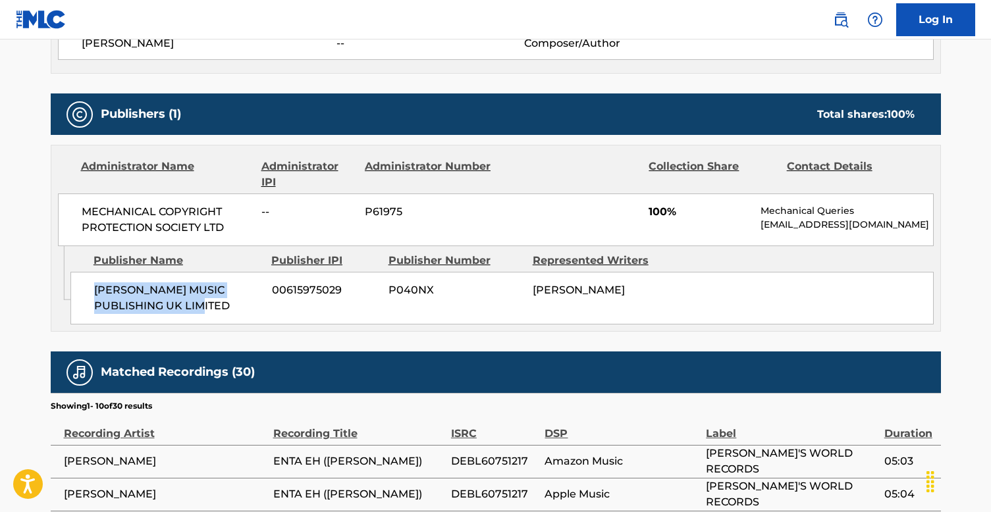
drag, startPoint x: 94, startPoint y: 298, endPoint x: 229, endPoint y: 320, distance: 137.4
click at [229, 314] on span "[PERSON_NAME] MUSIC PUBLISHING UK LIMITED" at bounding box center [178, 298] width 168 height 32
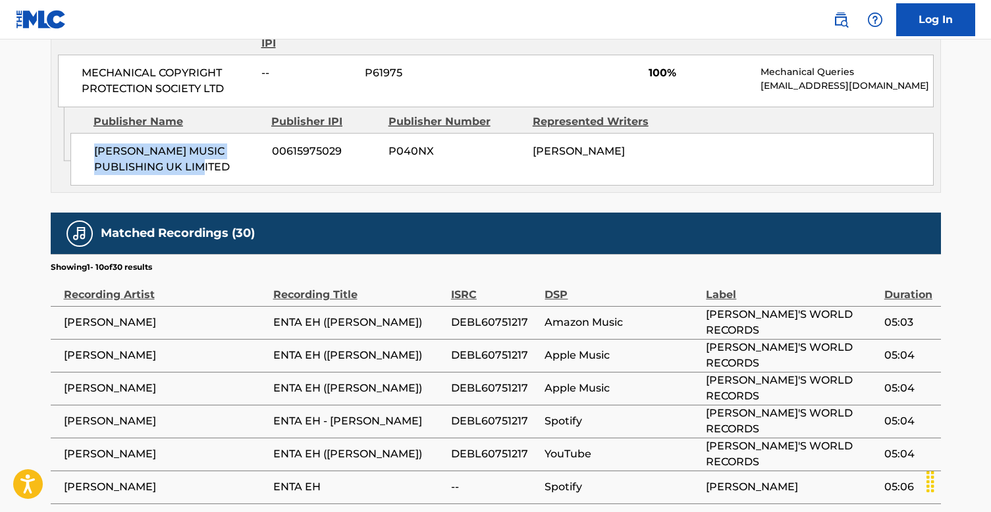
scroll to position [668, 0]
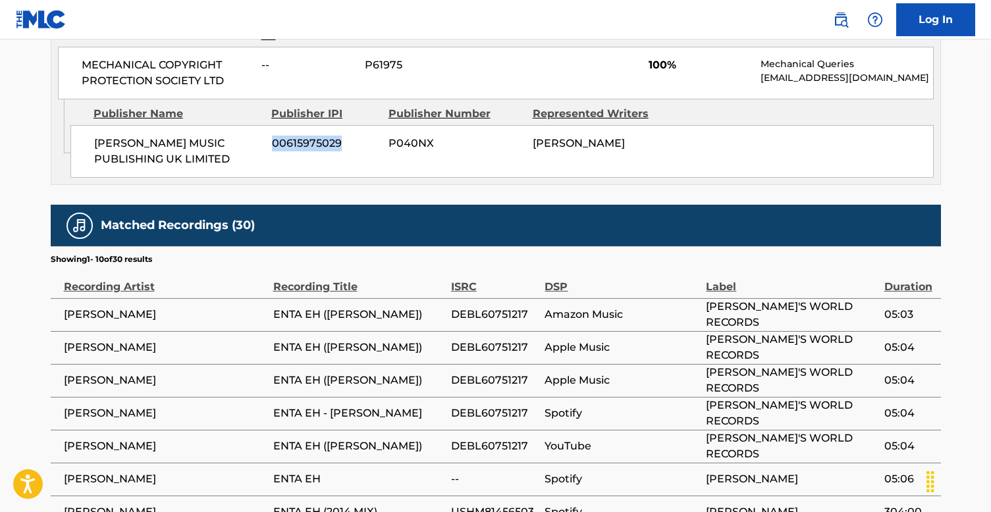
drag, startPoint x: 343, startPoint y: 152, endPoint x: 272, endPoint y: 153, distance: 71.1
click at [272, 151] on span "00615975029" at bounding box center [325, 144] width 107 height 16
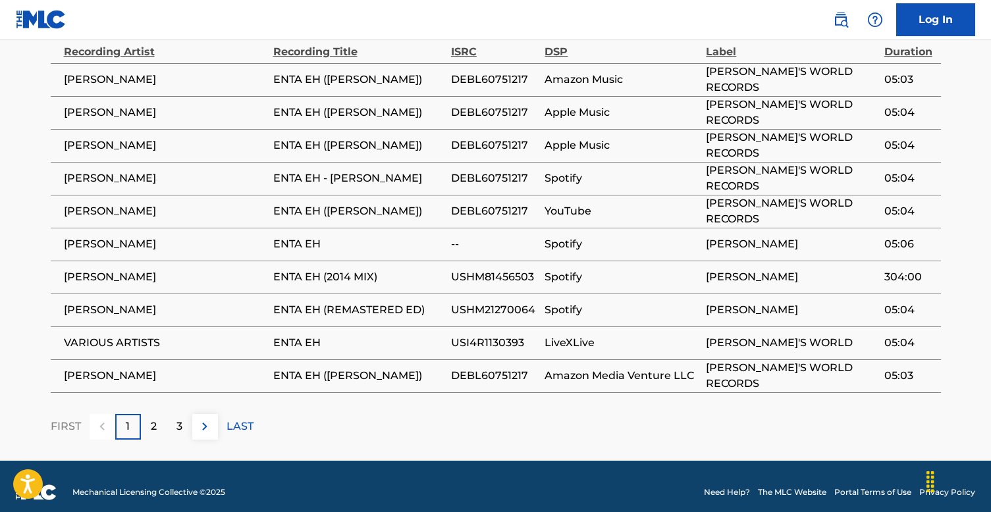
scroll to position [923, 0]
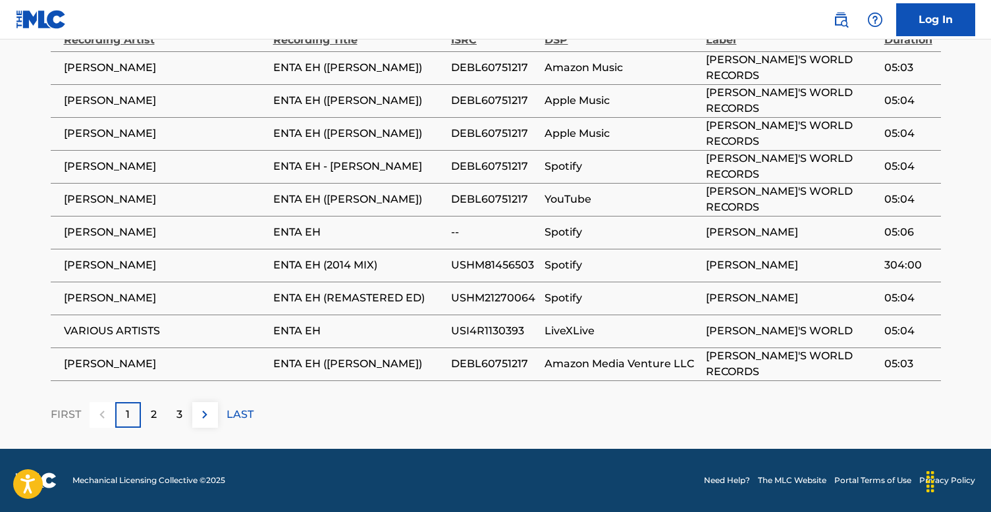
click at [154, 413] on p "2" at bounding box center [154, 415] width 6 height 16
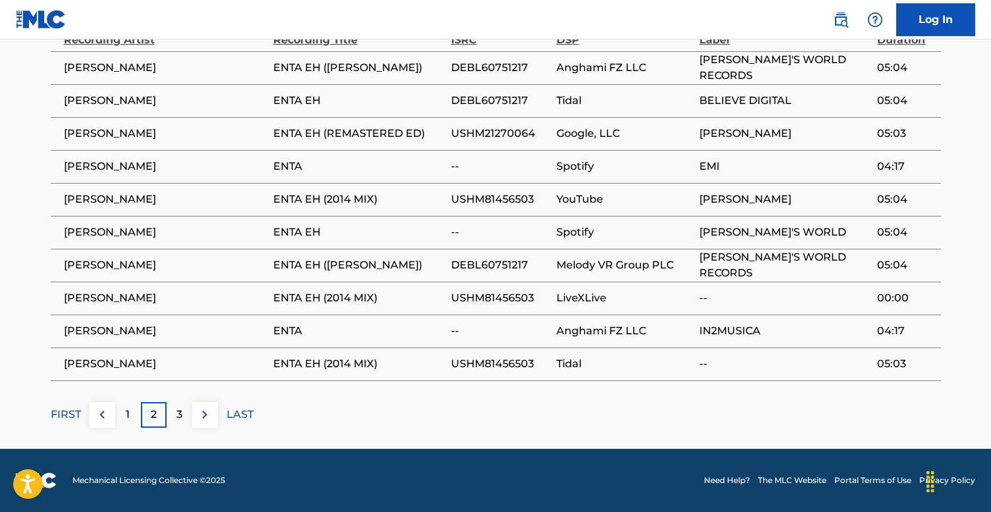
click at [169, 420] on div "3" at bounding box center [180, 415] width 26 height 26
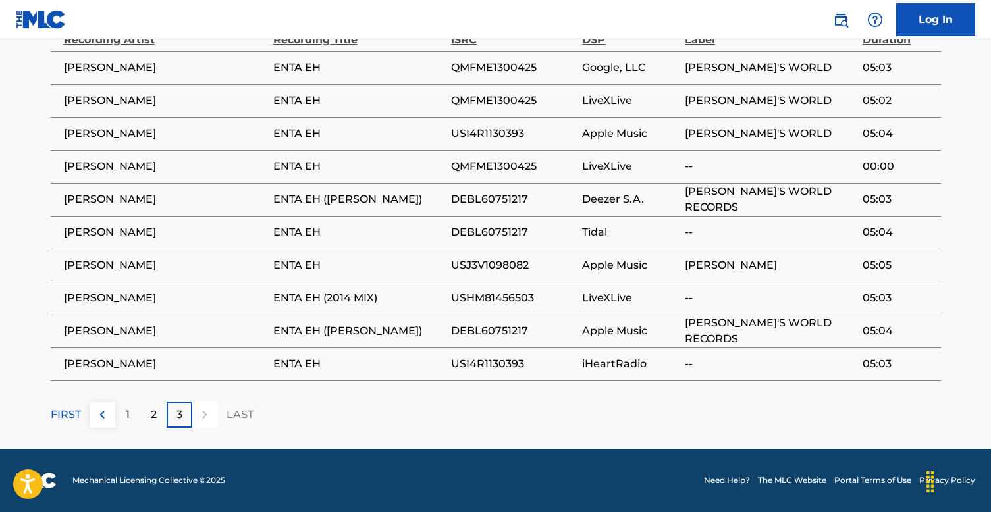
click at [131, 417] on div "1" at bounding box center [128, 415] width 26 height 26
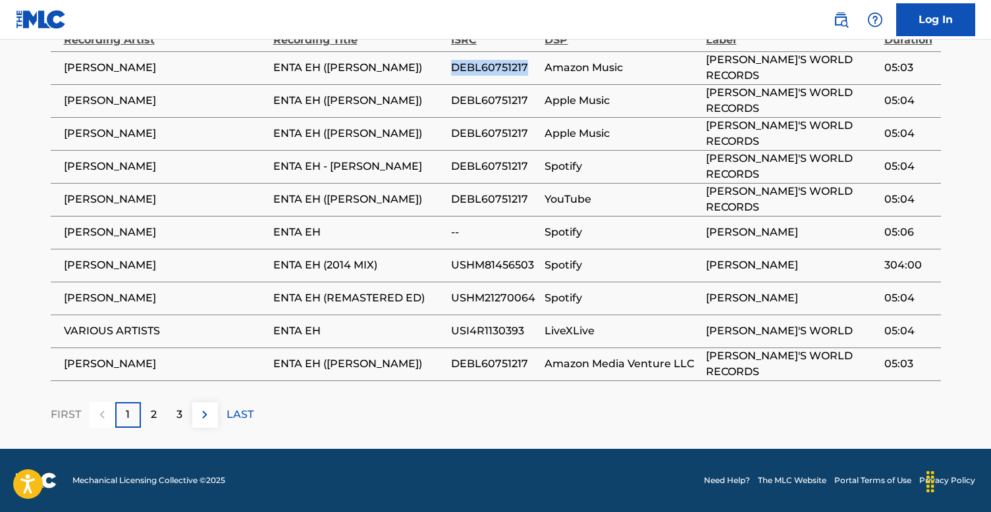
drag, startPoint x: 452, startPoint y: 69, endPoint x: 533, endPoint y: 68, distance: 80.3
click at [533, 68] on span "DEBL60751217" at bounding box center [495, 68] width 88 height 16
drag, startPoint x: 452, startPoint y: 263, endPoint x: 533, endPoint y: 263, distance: 81.0
click at [533, 263] on span "USHM81456503" at bounding box center [495, 265] width 88 height 16
drag, startPoint x: 453, startPoint y: 298, endPoint x: 534, endPoint y: 298, distance: 81.0
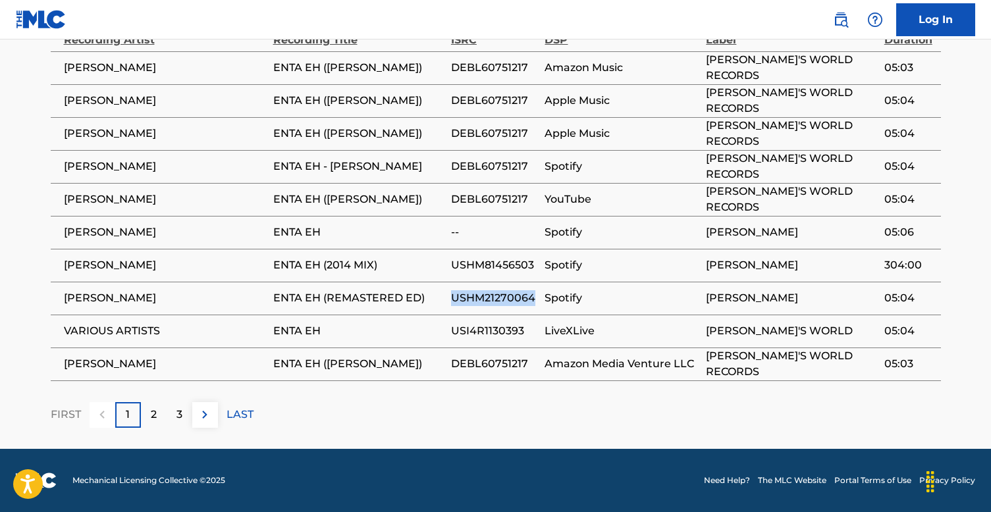
click at [534, 298] on span "USHM21270064" at bounding box center [495, 298] width 88 height 16
click at [491, 330] on span "USI4R1130393" at bounding box center [495, 331] width 88 height 16
click at [160, 415] on div "2" at bounding box center [154, 415] width 26 height 26
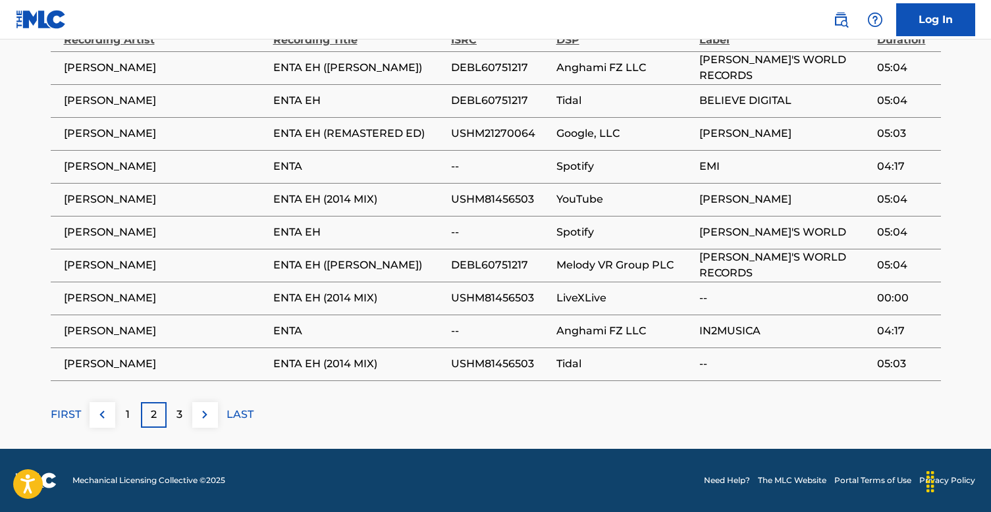
click at [178, 418] on p "3" at bounding box center [179, 415] width 6 height 16
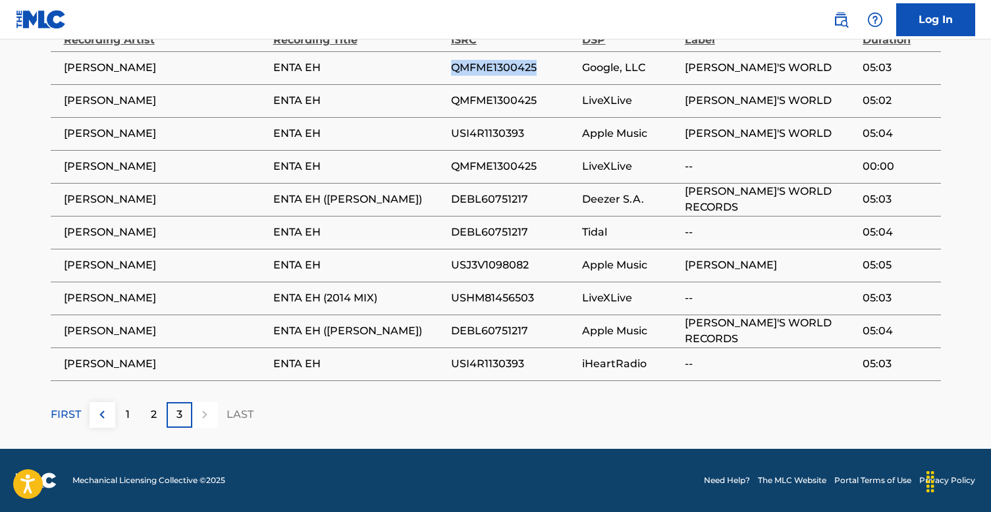
drag, startPoint x: 450, startPoint y: 69, endPoint x: 560, endPoint y: 60, distance: 109.7
click at [560, 60] on tr "[PERSON_NAME] ENTA EH QMFME1300425 Google, LLC LOLA'S WORLD 05:03" at bounding box center [496, 67] width 890 height 33
drag, startPoint x: 451, startPoint y: 135, endPoint x: 533, endPoint y: 137, distance: 81.7
click at [533, 136] on span "USI4R1130393" at bounding box center [513, 134] width 125 height 16
drag, startPoint x: 453, startPoint y: 269, endPoint x: 545, endPoint y: 260, distance: 92.6
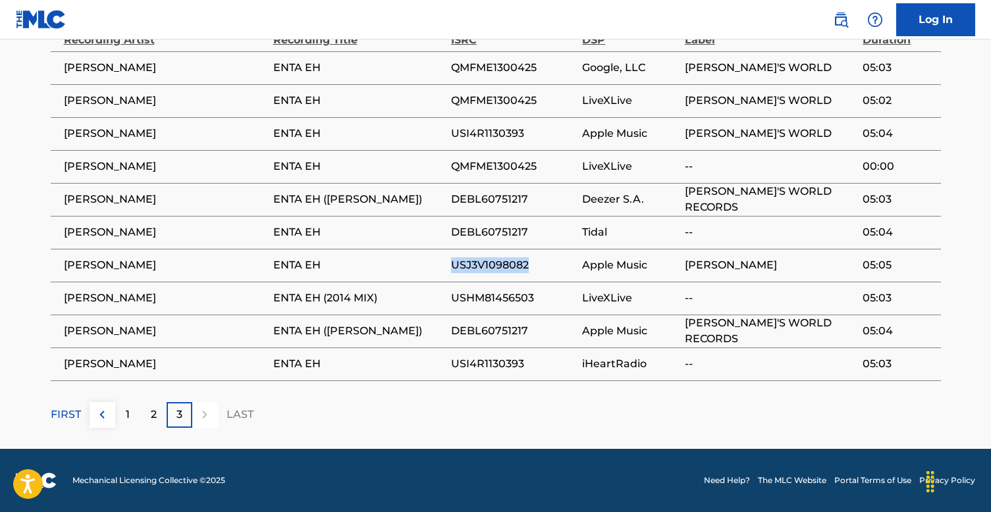
click at [545, 260] on span "USJ3V1098082" at bounding box center [513, 265] width 125 height 16
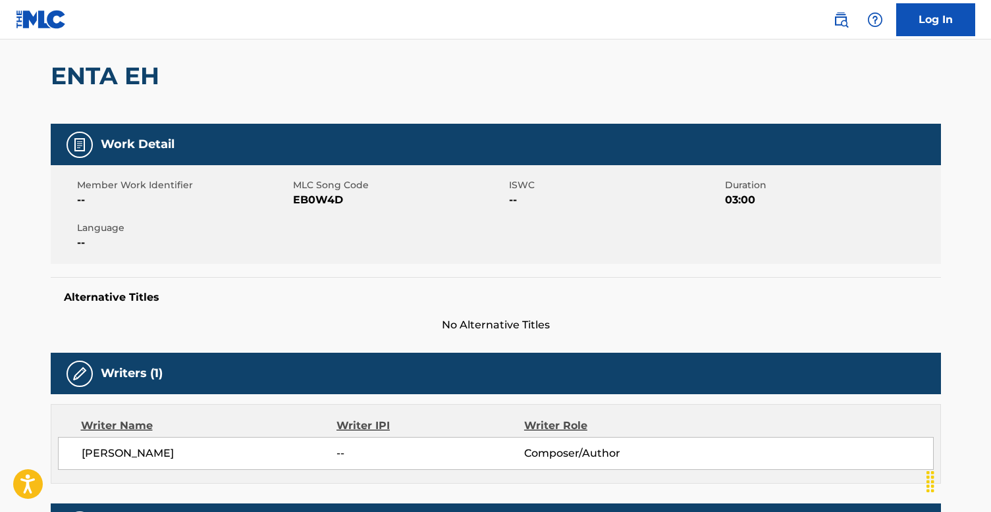
scroll to position [0, 0]
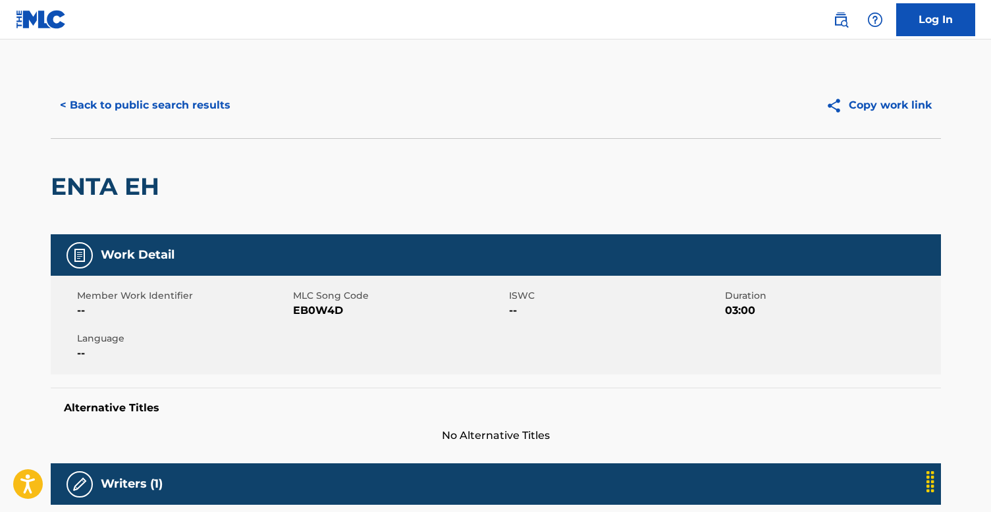
click at [101, 90] on button "< Back to public search results" at bounding box center [145, 105] width 189 height 33
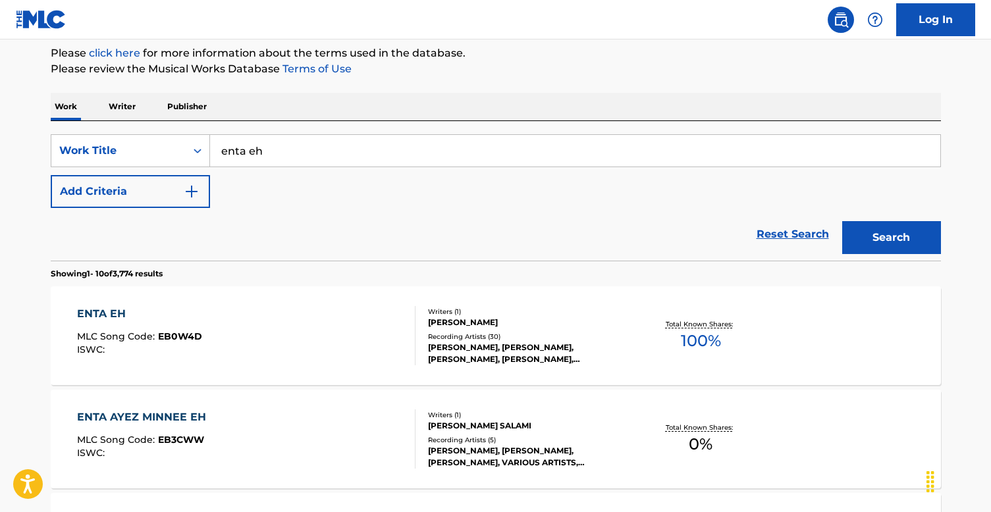
click at [314, 147] on input "enta eh" at bounding box center [575, 151] width 730 height 32
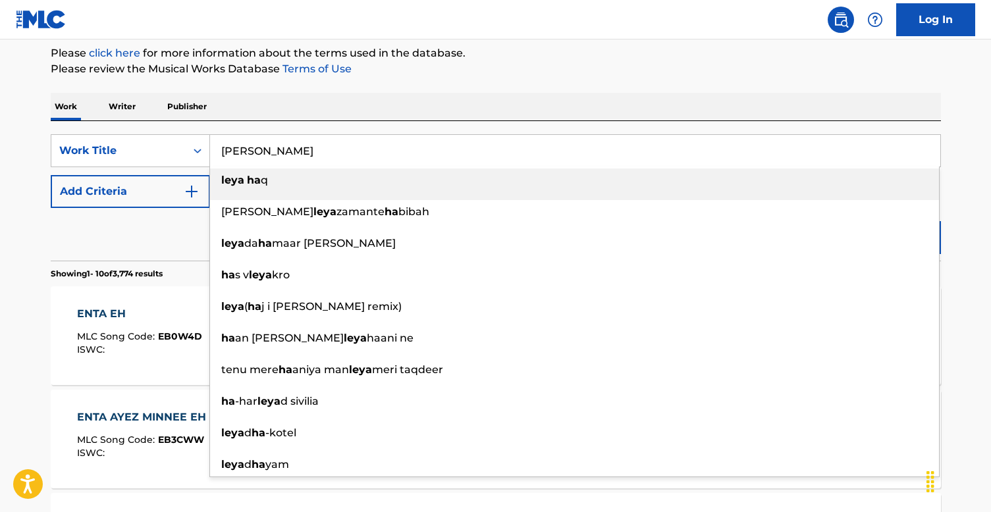
click at [298, 180] on div "[PERSON_NAME] q" at bounding box center [574, 181] width 729 height 24
type input "[PERSON_NAME]"
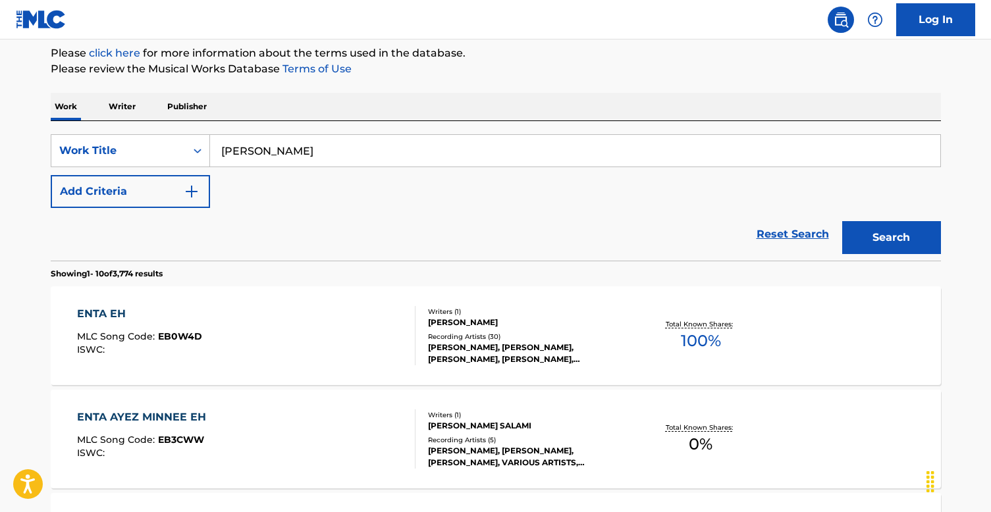
click at [871, 236] on button "Search" at bounding box center [891, 237] width 99 height 33
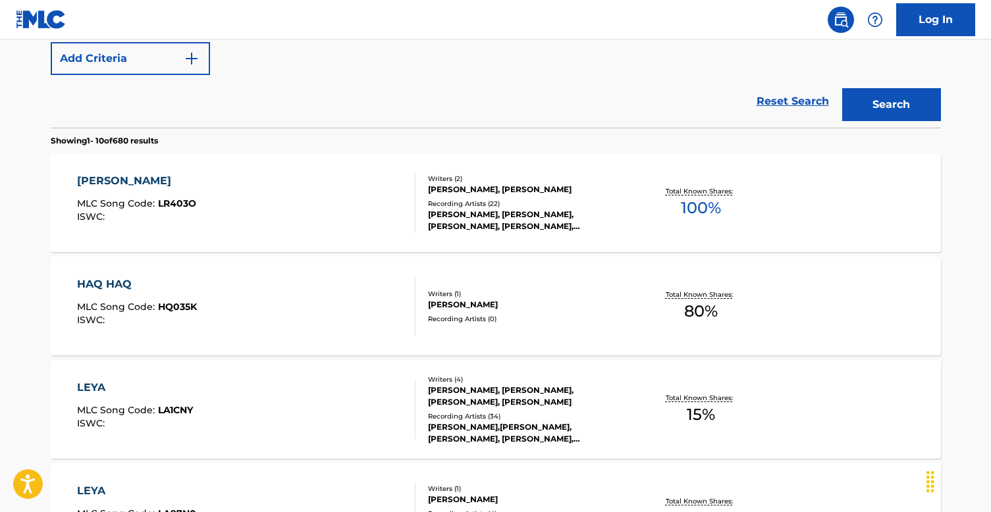
scroll to position [296, 0]
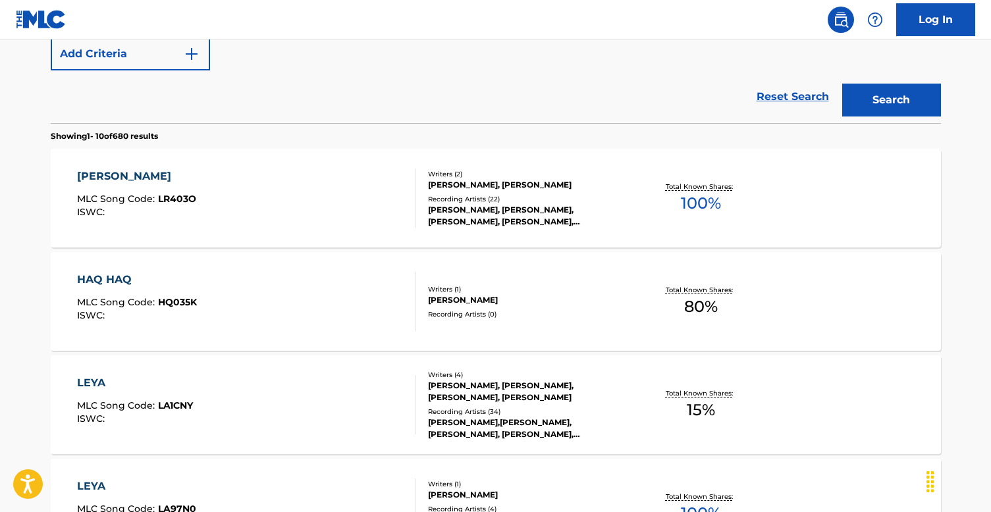
click at [514, 197] on div "Recording Artists ( 22 )" at bounding box center [527, 199] width 199 height 10
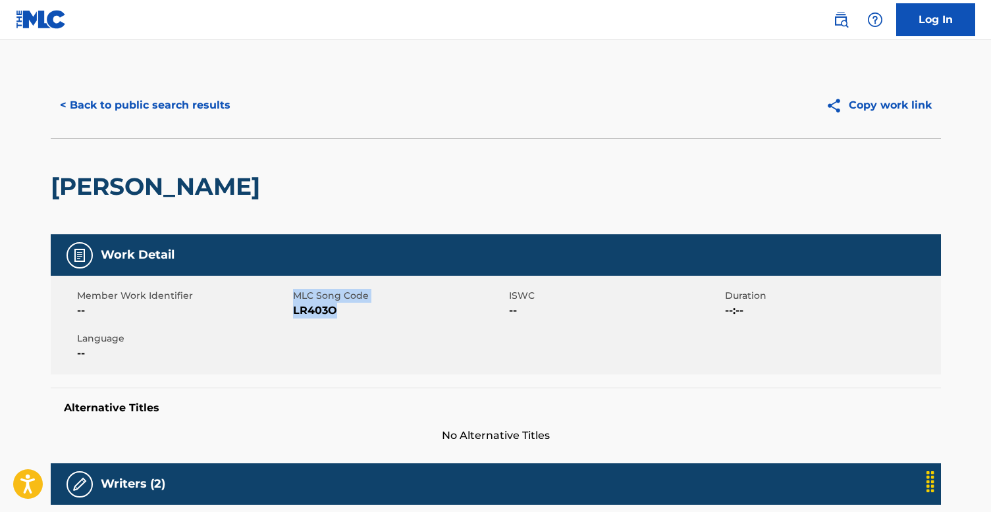
drag, startPoint x: 344, startPoint y: 311, endPoint x: 288, endPoint y: 311, distance: 56.6
click at [288, 311] on div "Member Work Identifier -- MLC Song Code LR403O ISWC -- Duration --:-- Language …" at bounding box center [496, 325] width 890 height 99
click at [300, 311] on span "LR403O" at bounding box center [399, 311] width 213 height 16
drag, startPoint x: 294, startPoint y: 310, endPoint x: 337, endPoint y: 311, distance: 42.8
click at [337, 311] on span "LR403O" at bounding box center [399, 311] width 213 height 16
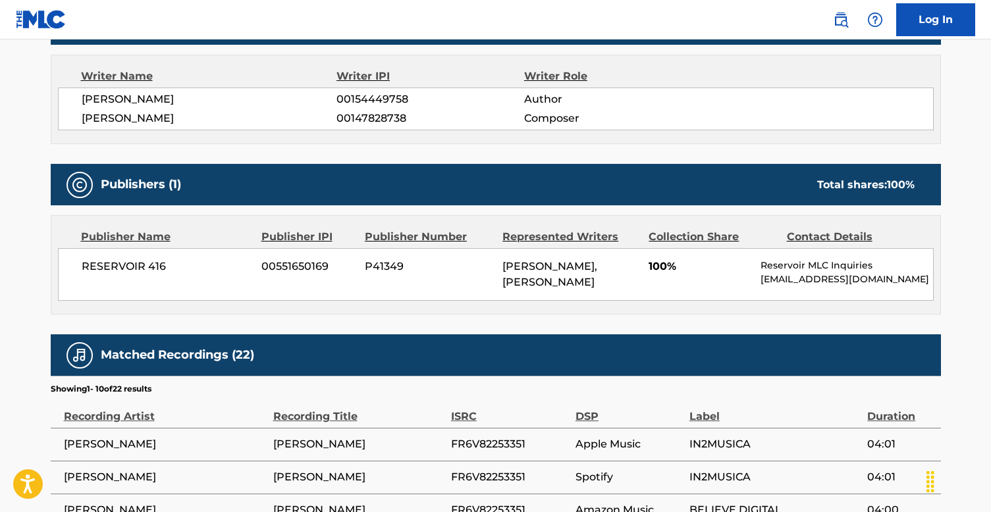
scroll to position [474, 0]
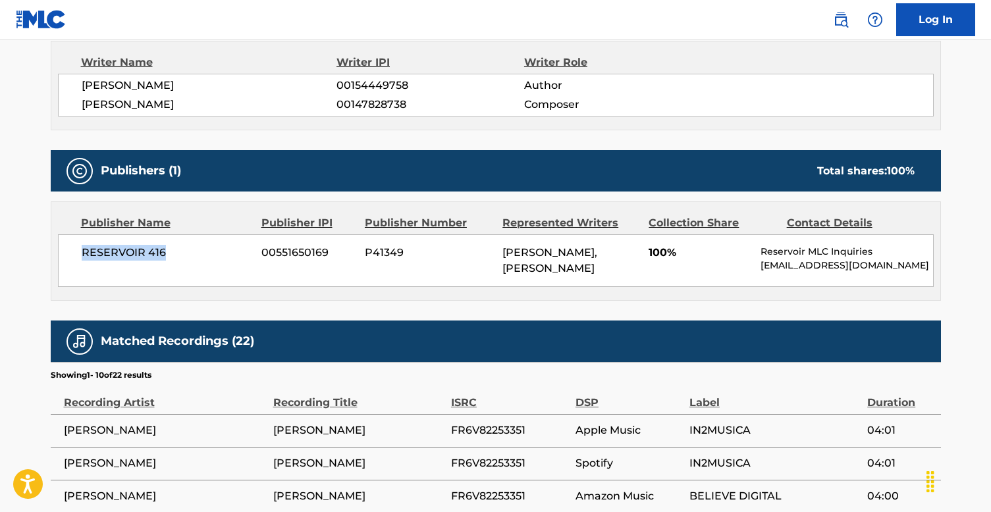
drag, startPoint x: 166, startPoint y: 250, endPoint x: 80, endPoint y: 252, distance: 85.6
click at [80, 252] on div "RESERVOIR 416 00551650169 P41349 [PERSON_NAME], [PERSON_NAME] 100% Reservoir ML…" at bounding box center [496, 260] width 876 height 53
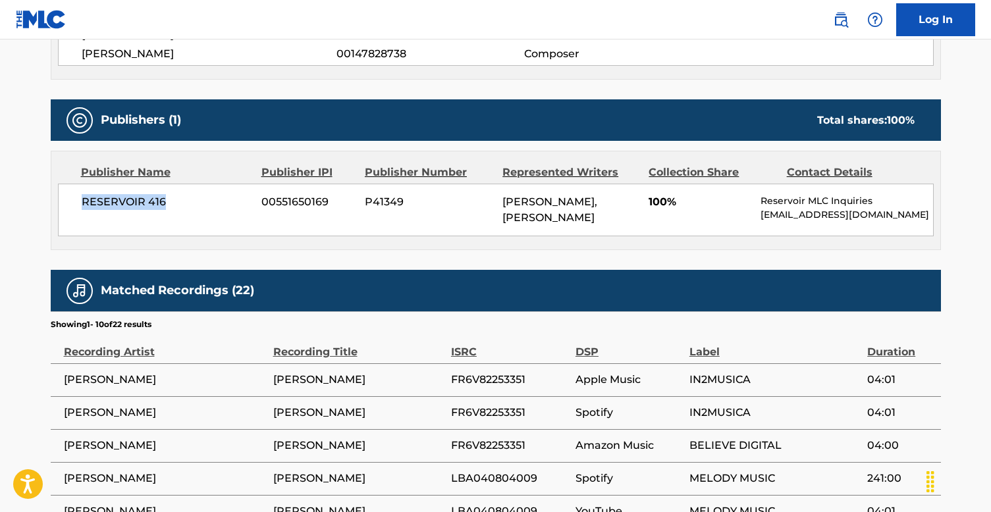
scroll to position [527, 0]
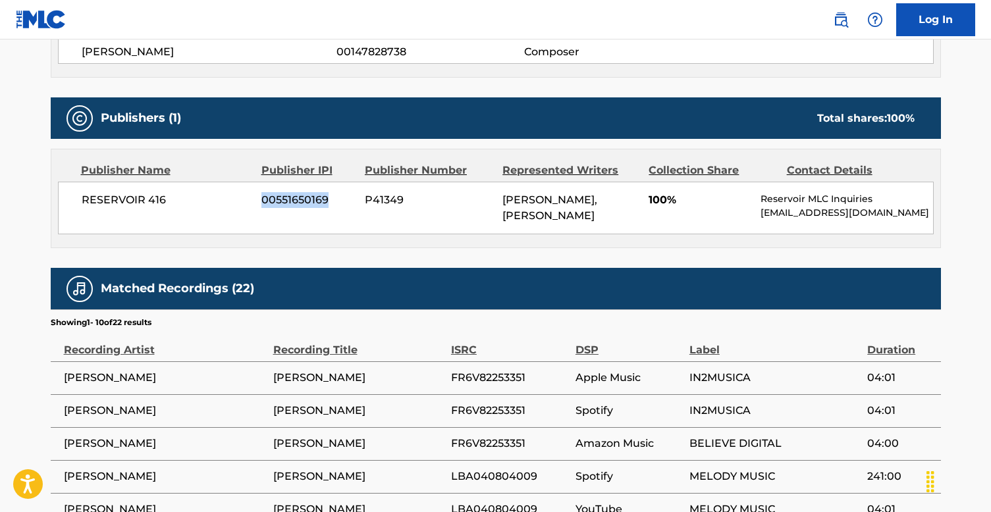
drag, startPoint x: 257, startPoint y: 200, endPoint x: 340, endPoint y: 199, distance: 83.0
click at [340, 199] on div "RESERVOIR 416 00551650169 P41349 [PERSON_NAME], [PERSON_NAME] 100% Reservoir ML…" at bounding box center [496, 208] width 876 height 53
drag, startPoint x: 360, startPoint y: 198, endPoint x: 414, endPoint y: 198, distance: 54.0
click at [414, 198] on div "RESERVOIR 416 00551650169 P41349 [PERSON_NAME], [PERSON_NAME] 100% Reservoir ML…" at bounding box center [496, 208] width 876 height 53
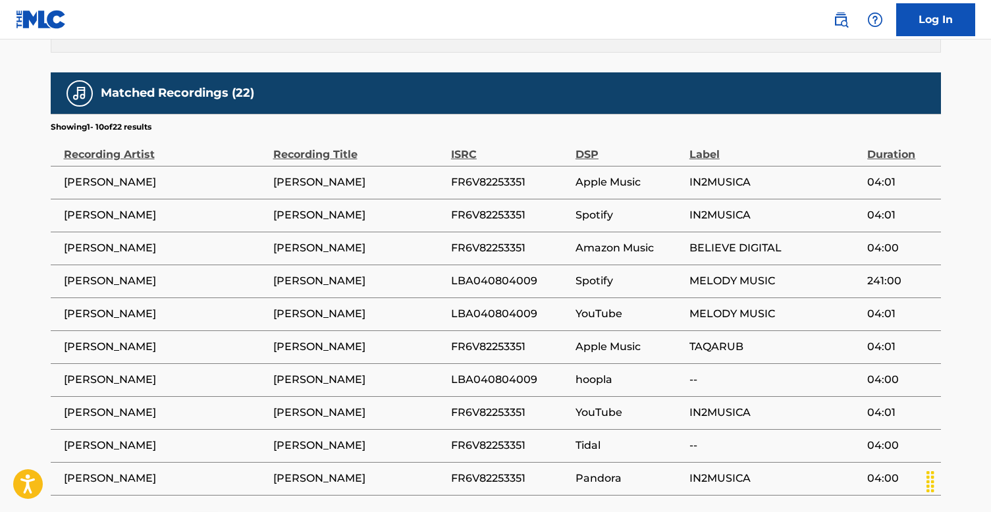
scroll to position [728, 0]
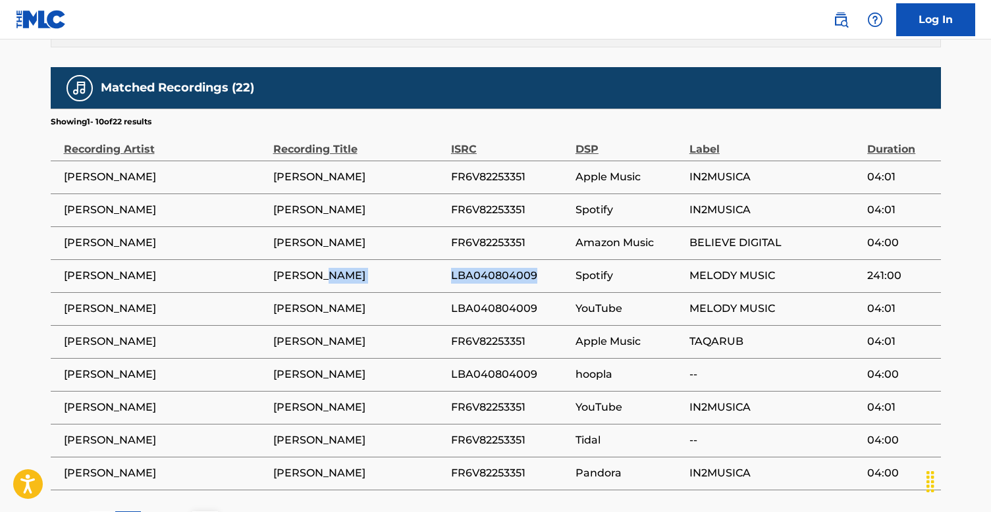
drag, startPoint x: 446, startPoint y: 279, endPoint x: 537, endPoint y: 277, distance: 91.5
click at [537, 277] on tr "[PERSON_NAME] [PERSON_NAME] LBA040804009 Spotify MELODY MUSIC 241:00" at bounding box center [496, 275] width 890 height 33
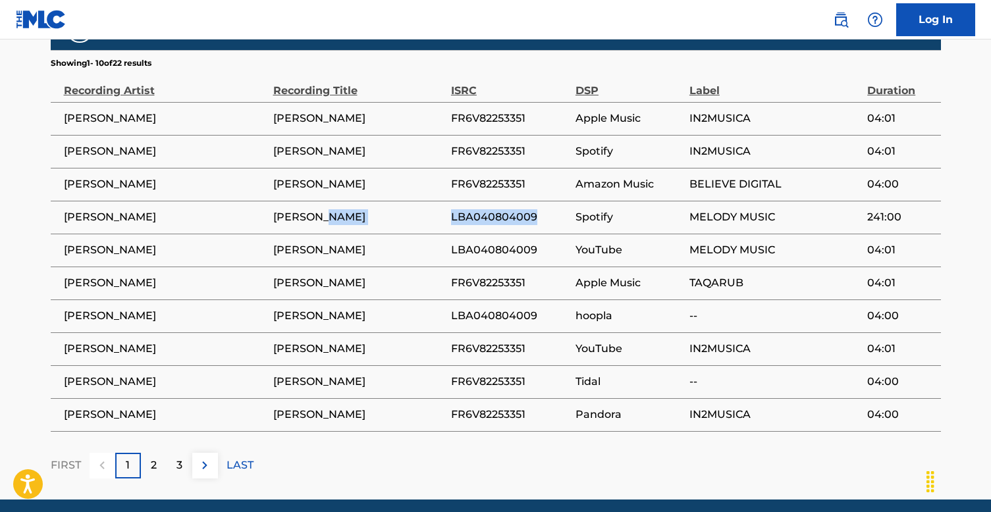
scroll to position [798, 0]
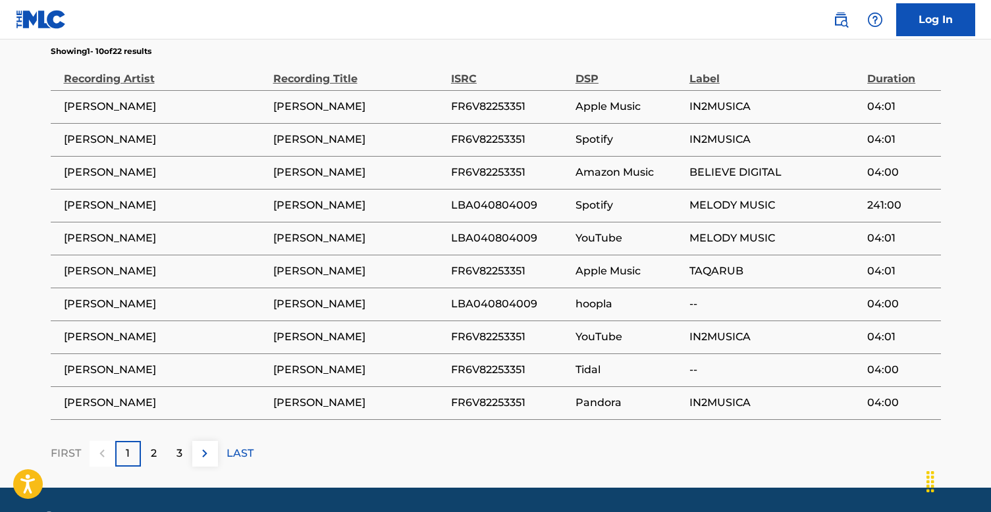
click at [465, 272] on span "FR6V82253351" at bounding box center [510, 271] width 118 height 16
click at [465, 298] on span "LBA040804009" at bounding box center [510, 304] width 118 height 16
click at [148, 460] on div "2" at bounding box center [154, 454] width 26 height 26
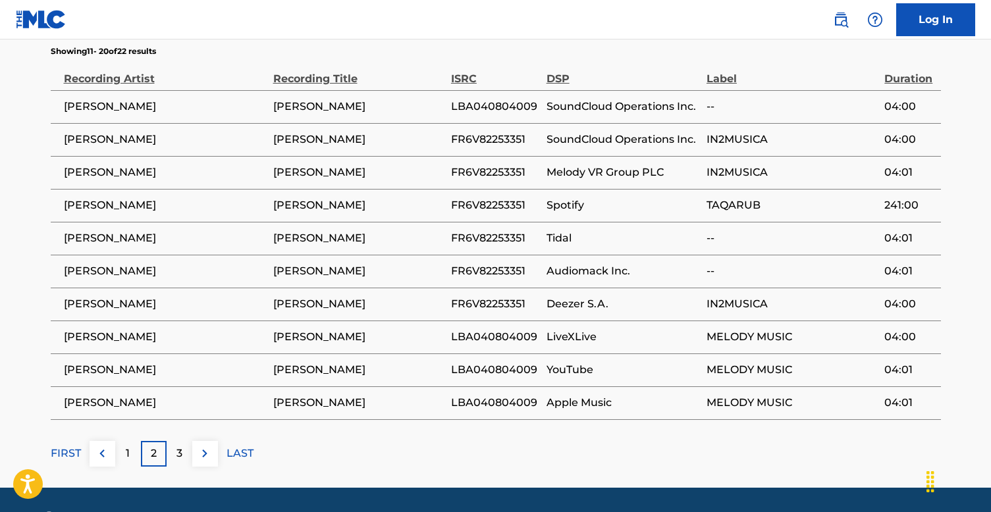
click at [178, 456] on p "3" at bounding box center [179, 454] width 6 height 16
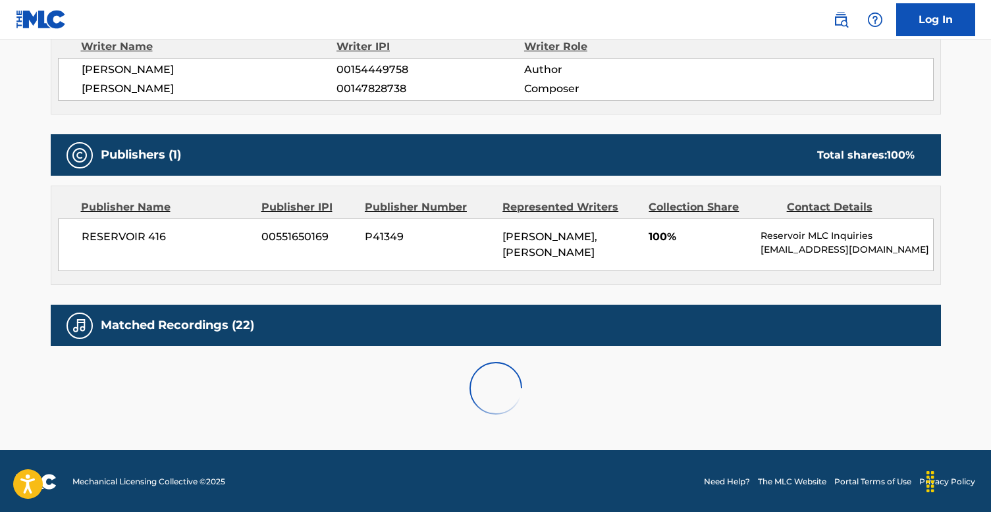
scroll to position [572, 0]
